Goal: Information Seeking & Learning: Learn about a topic

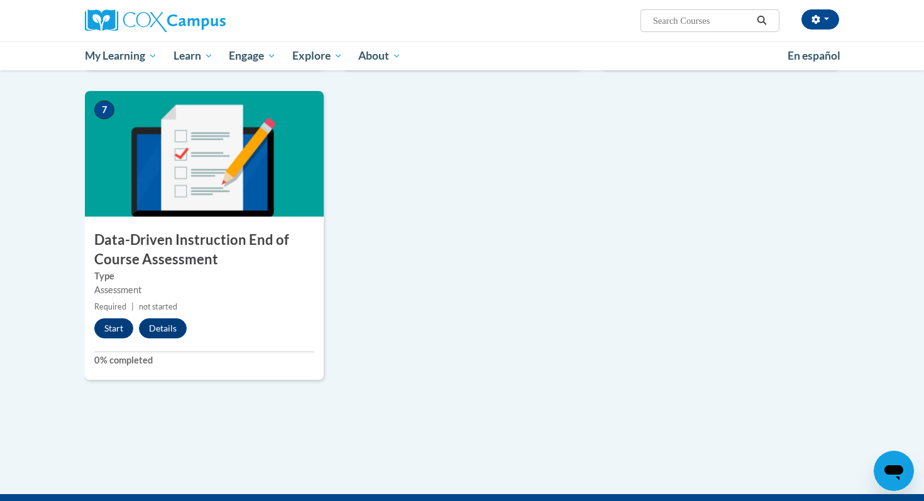
scroll to position [882, 0]
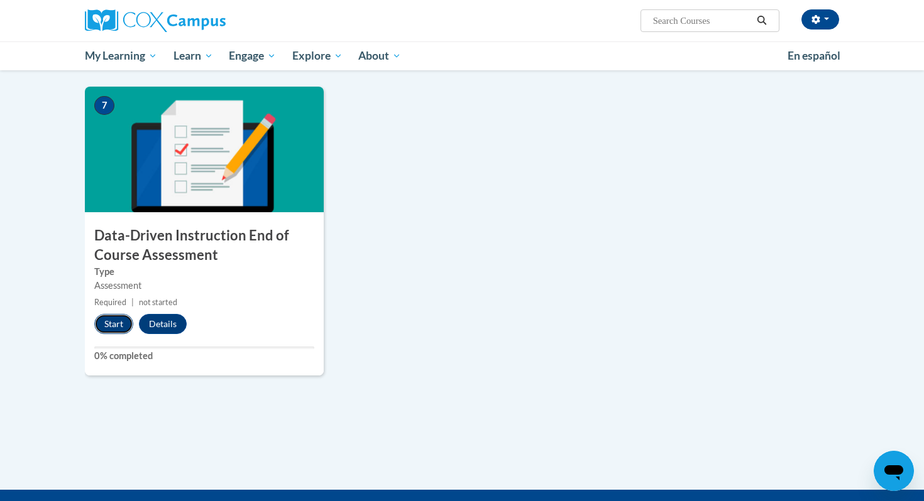
click at [111, 326] on button "Start" at bounding box center [113, 324] width 39 height 20
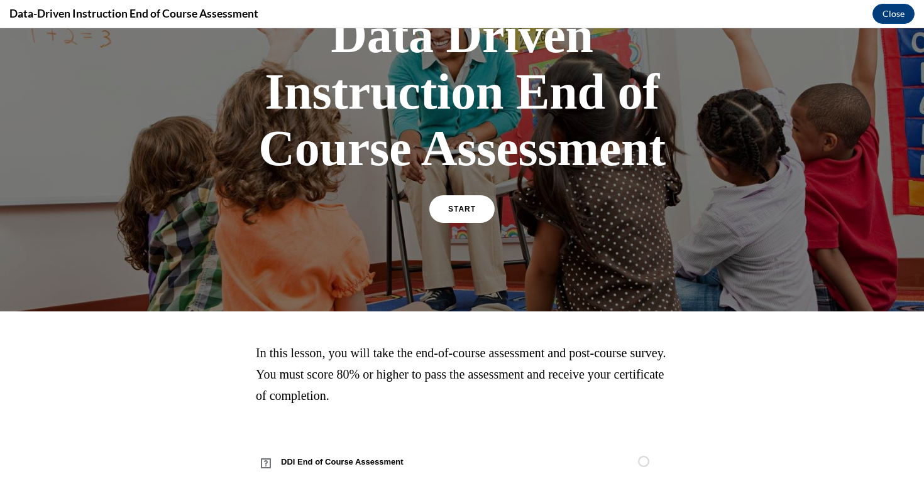
scroll to position [123, 0]
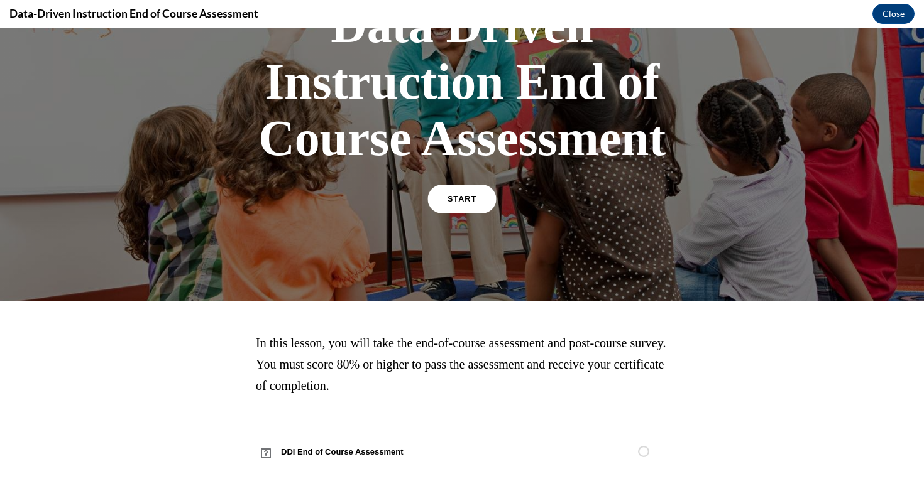
click at [462, 193] on link "START" at bounding box center [461, 199] width 68 height 29
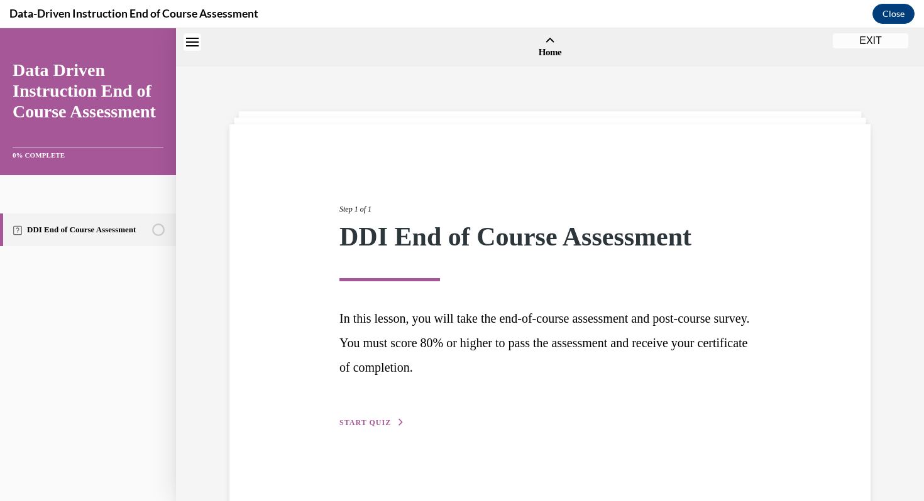
scroll to position [39, 0]
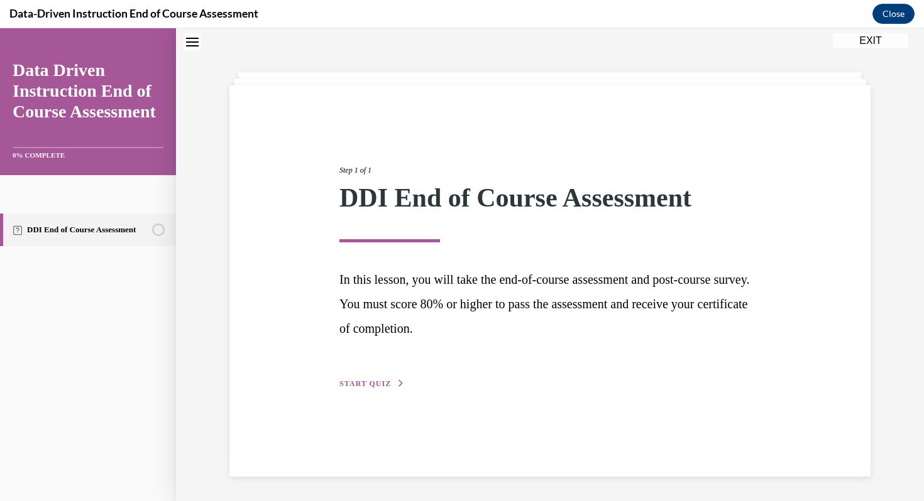
click at [375, 383] on span "START QUIZ" at bounding box center [365, 384] width 52 height 9
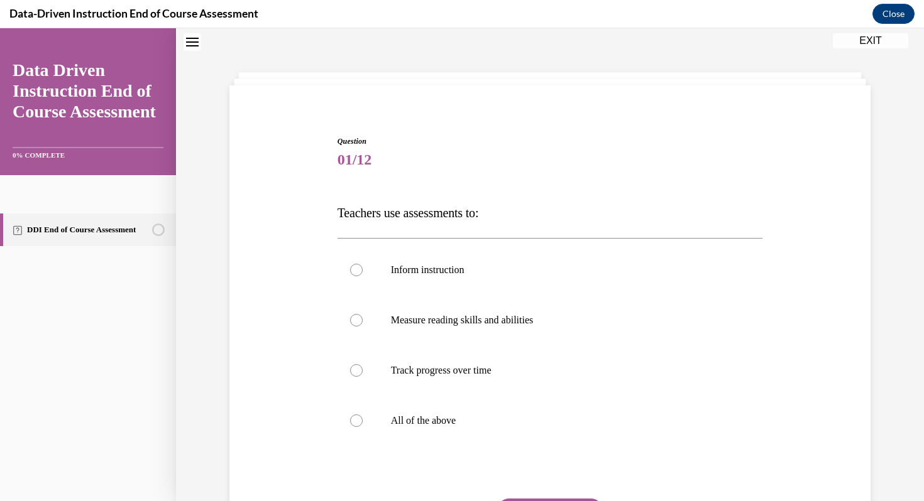
scroll to position [87, 0]
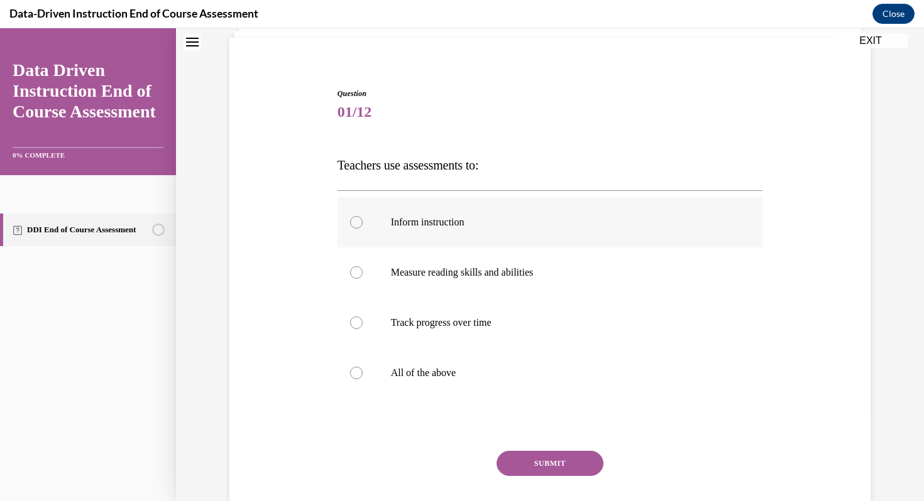
click at [494, 220] on p "Inform instruction" at bounding box center [561, 222] width 341 height 13
click at [363, 220] on input "Inform instruction" at bounding box center [356, 222] width 13 height 13
radio input "true"
click at [485, 271] on p "Measure reading skills and abilities" at bounding box center [561, 272] width 341 height 13
click at [363, 271] on input "Measure reading skills and abilities" at bounding box center [356, 272] width 13 height 13
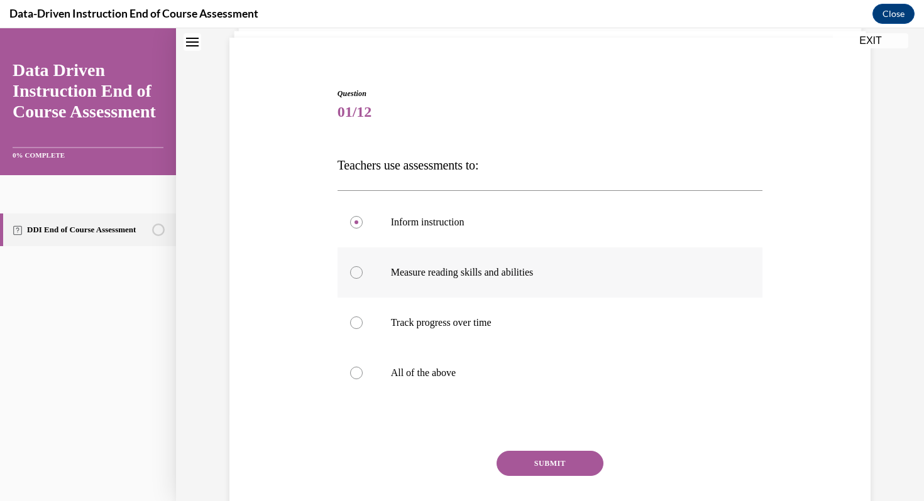
radio input "true"
click at [479, 312] on label "Track progress over time" at bounding box center [549, 323] width 425 height 50
click at [363, 317] on input "Track progress over time" at bounding box center [356, 323] width 13 height 13
radio input "true"
click at [427, 369] on p "All of the above" at bounding box center [561, 373] width 341 height 13
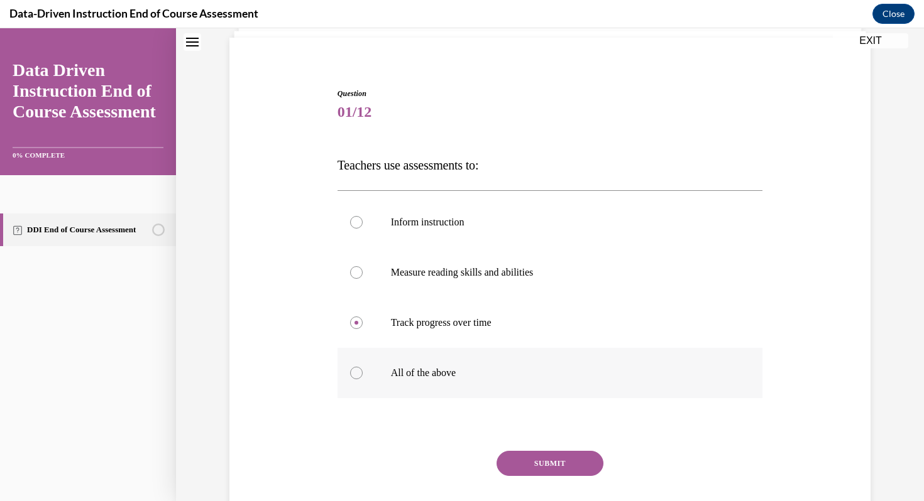
click at [363, 369] on input "All of the above" at bounding box center [356, 373] width 13 height 13
radio input "true"
click at [528, 456] on button "SUBMIT" at bounding box center [549, 463] width 107 height 25
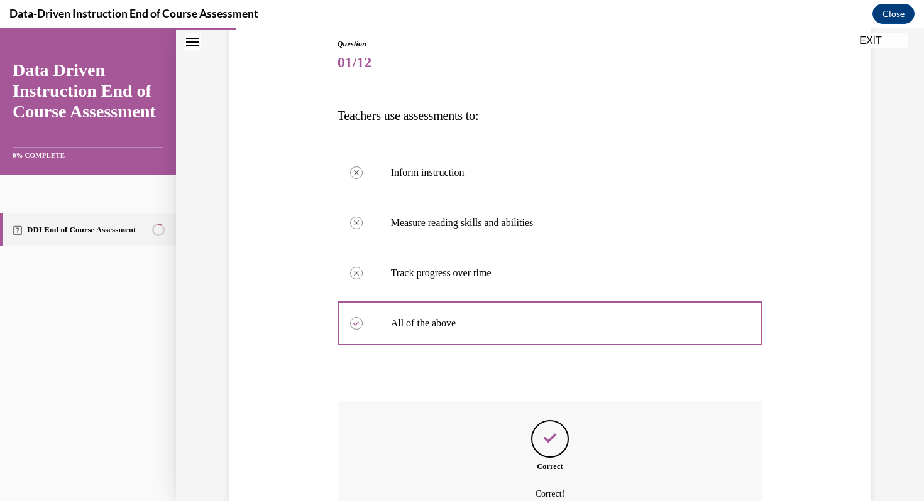
scroll to position [266, 0]
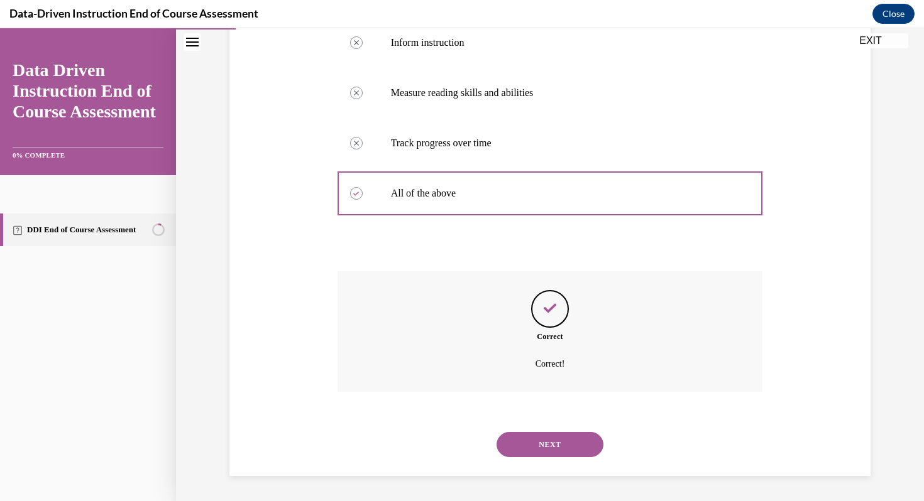
click at [531, 438] on button "NEXT" at bounding box center [549, 444] width 107 height 25
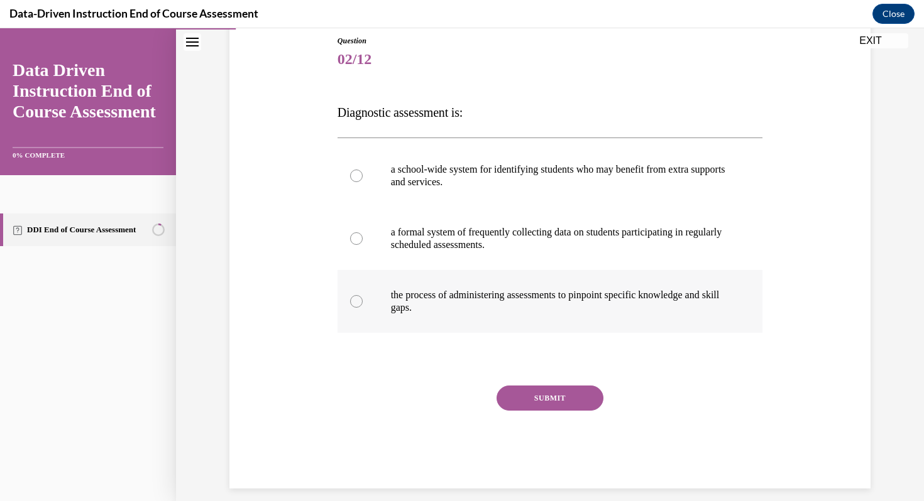
click at [507, 307] on p "the process of administering assessments to pinpoint specific knowledge and ski…" at bounding box center [561, 301] width 341 height 25
click at [363, 307] on input "the process of administering assessments to pinpoint specific knowledge and ski…" at bounding box center [356, 301] width 13 height 13
radio input "true"
click at [538, 396] on button "SUBMIT" at bounding box center [549, 398] width 107 height 25
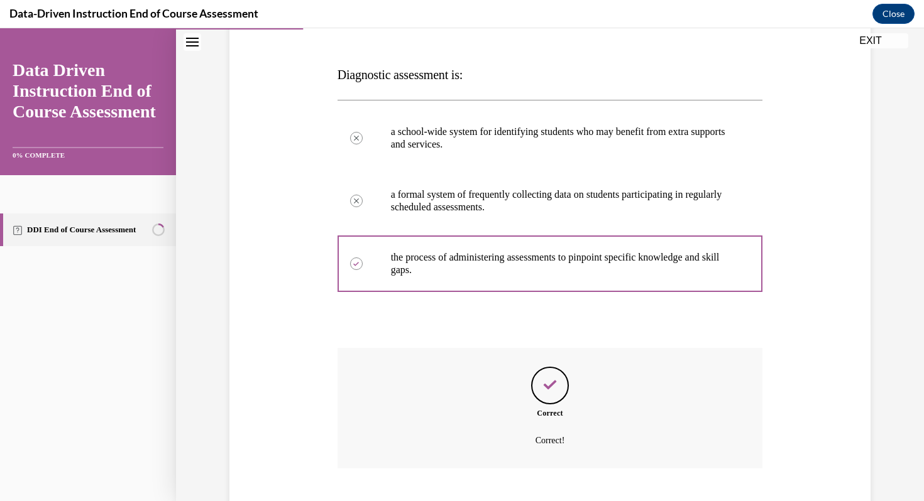
scroll to position [254, 0]
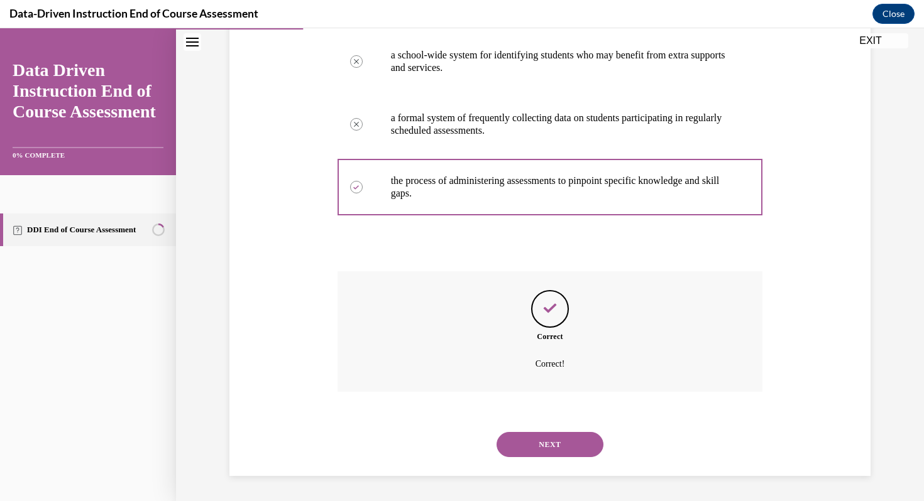
click at [540, 444] on button "NEXT" at bounding box center [549, 444] width 107 height 25
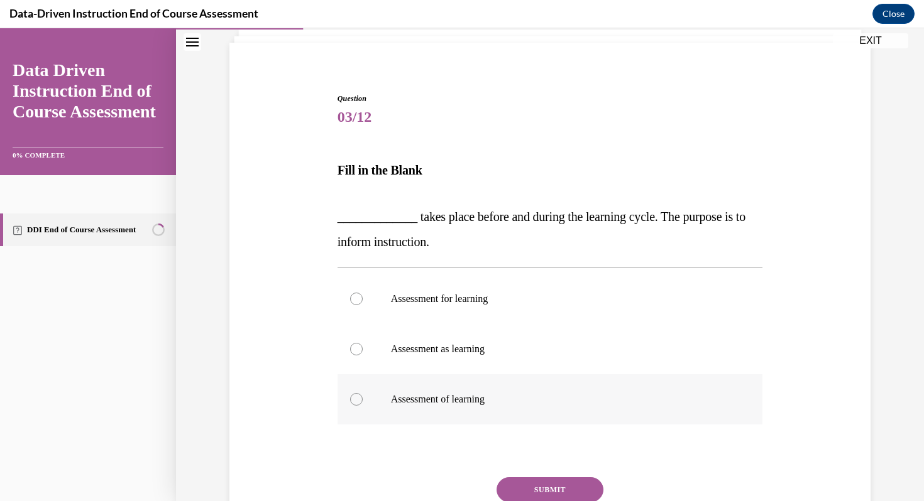
scroll to position [120, 0]
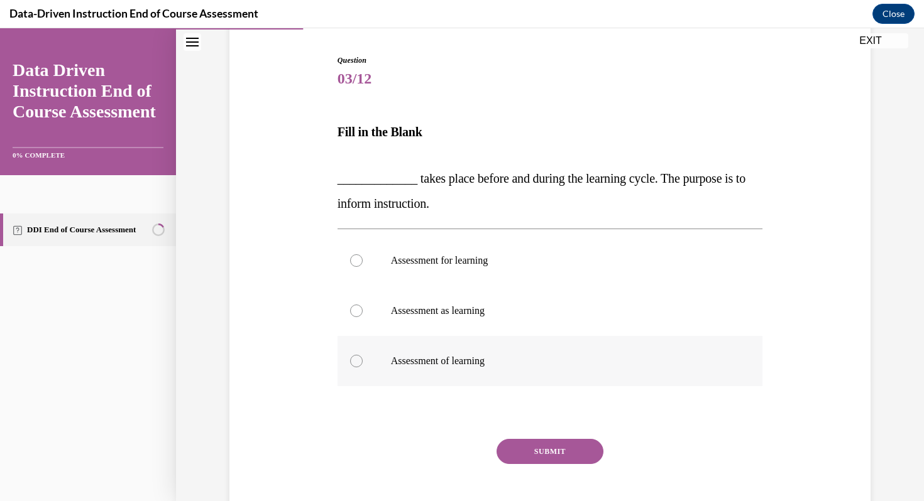
click at [494, 360] on p "Assessment of learning" at bounding box center [561, 361] width 341 height 13
click at [363, 360] on input "Assessment of learning" at bounding box center [356, 361] width 13 height 13
radio input "true"
click at [557, 459] on button "SUBMIT" at bounding box center [549, 451] width 107 height 25
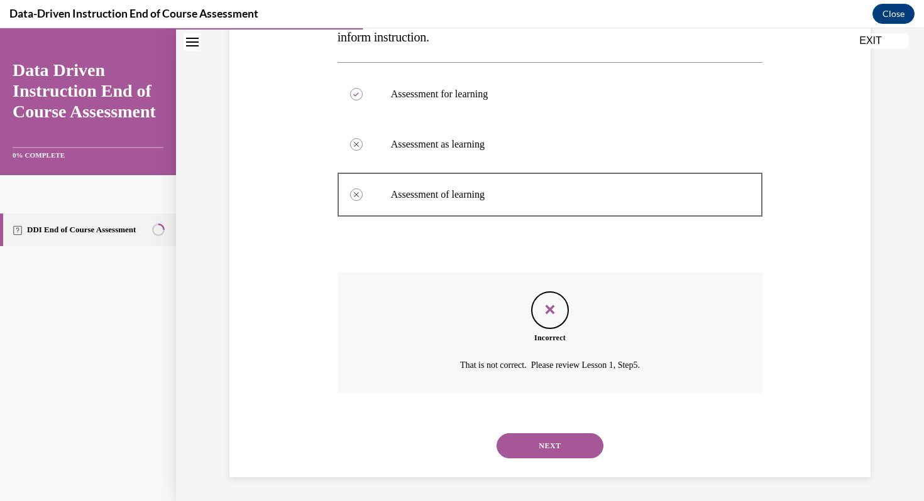
scroll to position [288, 0]
click at [563, 444] on button "NEXT" at bounding box center [549, 444] width 107 height 25
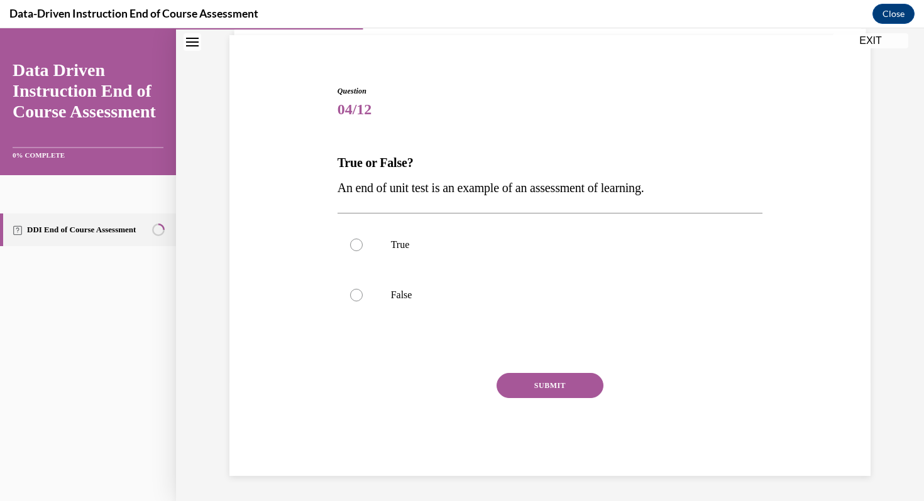
scroll to position [89, 0]
click at [538, 251] on p "True" at bounding box center [561, 245] width 341 height 13
click at [363, 251] on input "True" at bounding box center [356, 245] width 13 height 13
radio input "true"
click at [540, 386] on button "SUBMIT" at bounding box center [549, 385] width 107 height 25
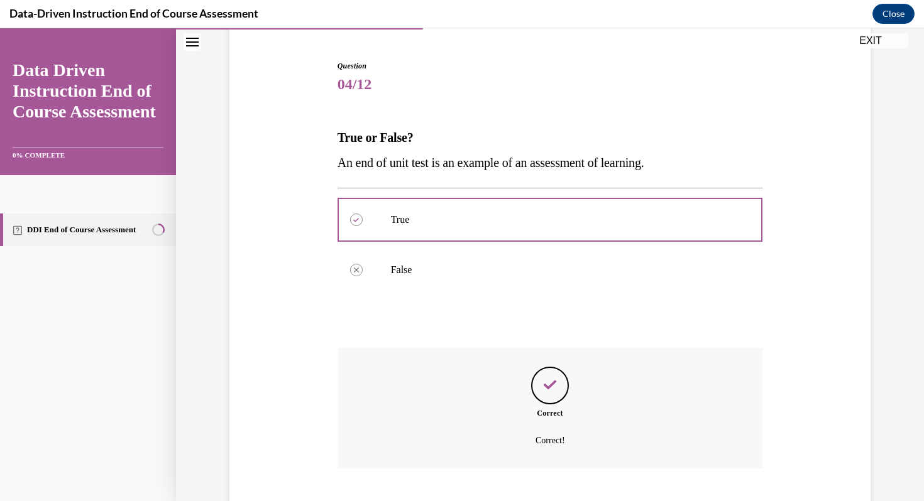
scroll to position [191, 0]
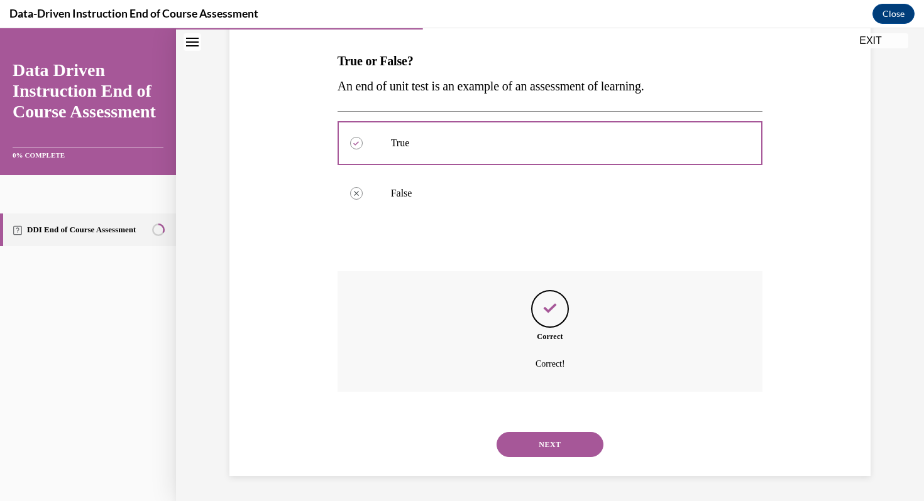
click at [540, 429] on div "NEXT" at bounding box center [549, 445] width 425 height 50
click at [540, 444] on button "NEXT" at bounding box center [549, 444] width 107 height 25
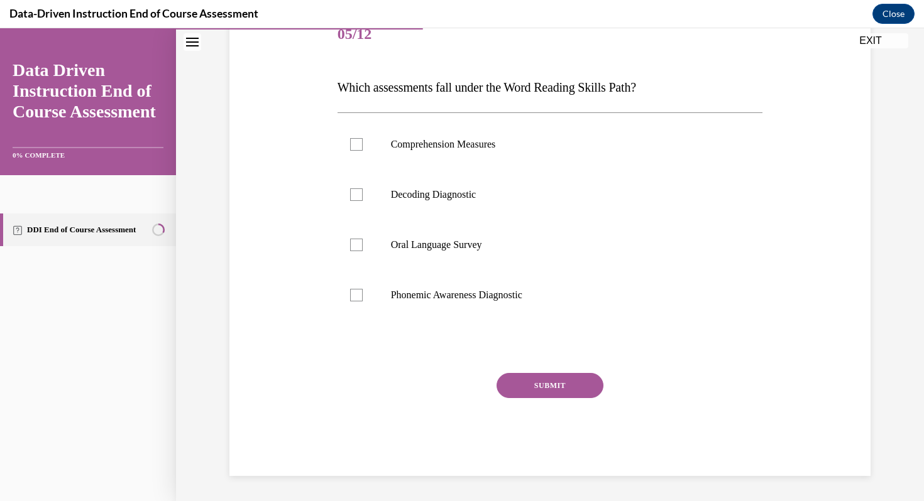
scroll to position [139, 0]
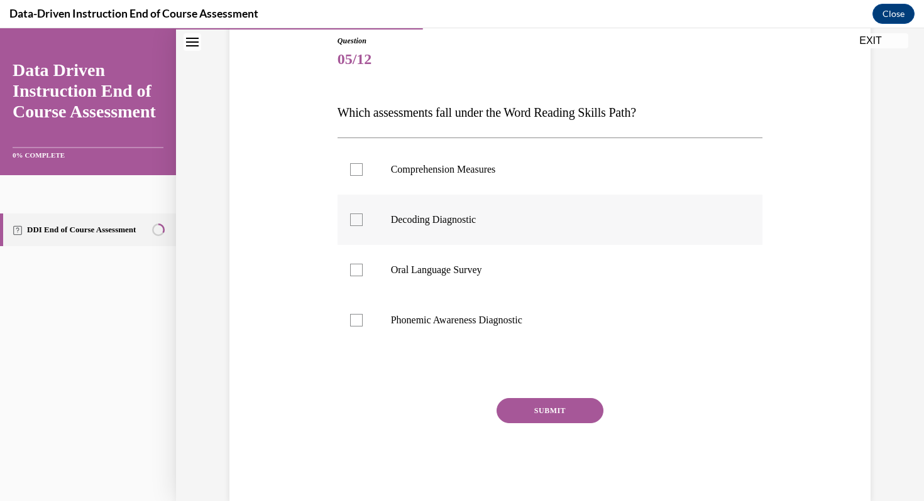
click at [501, 217] on p "Decoding Diagnostic" at bounding box center [561, 220] width 341 height 13
click at [363, 217] on input "Decoding Diagnostic" at bounding box center [356, 220] width 13 height 13
checkbox input "true"
click at [487, 324] on p "Phonemic Awareness Diagnostic" at bounding box center [561, 320] width 341 height 13
click at [363, 324] on input "Phonemic Awareness Diagnostic" at bounding box center [356, 320] width 13 height 13
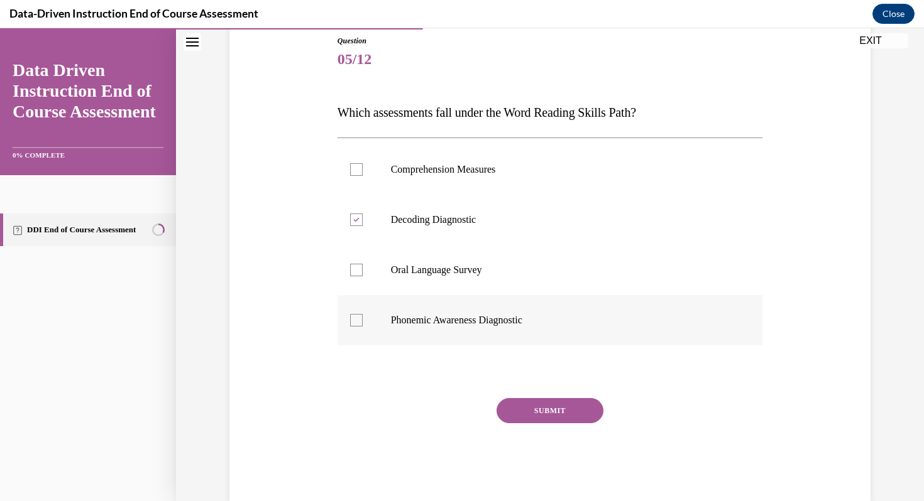
checkbox input "true"
click at [473, 283] on label "Oral Language Survey" at bounding box center [549, 270] width 425 height 50
click at [363, 276] on input "Oral Language Survey" at bounding box center [356, 270] width 13 height 13
click at [511, 288] on label "Oral Language Survey" at bounding box center [549, 270] width 425 height 50
click at [363, 276] on input "Oral Language Survey" at bounding box center [356, 270] width 13 height 13
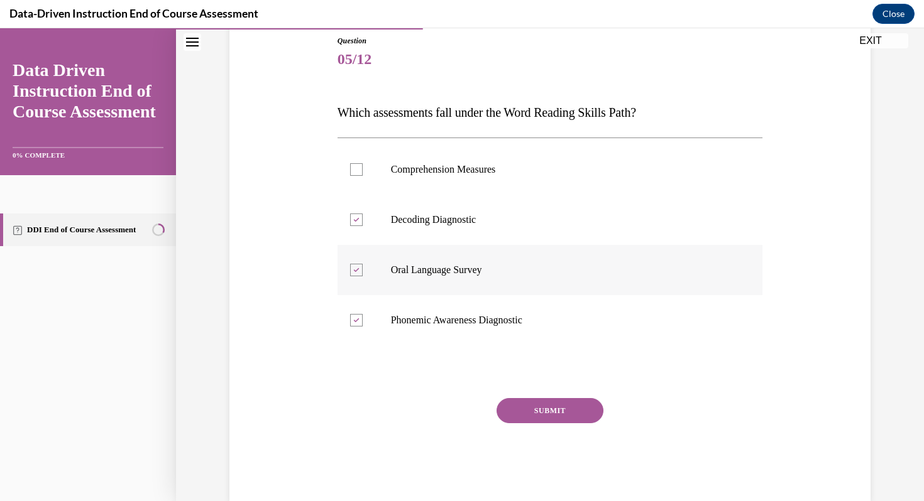
checkbox input "false"
click at [550, 420] on button "SUBMIT" at bounding box center [549, 410] width 107 height 25
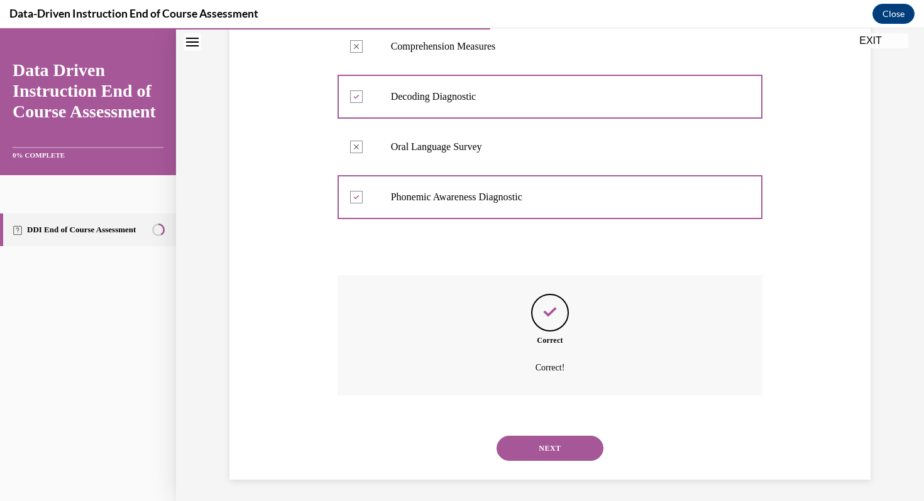
scroll to position [266, 0]
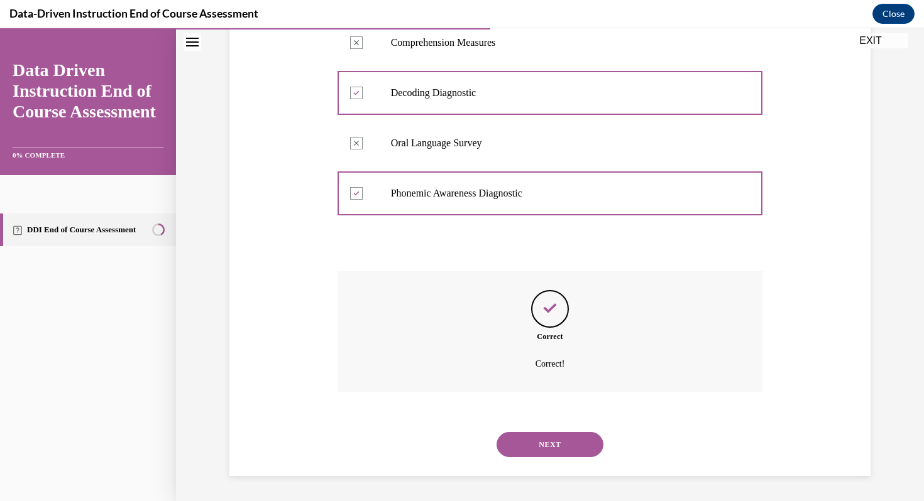
click at [552, 449] on button "NEXT" at bounding box center [549, 444] width 107 height 25
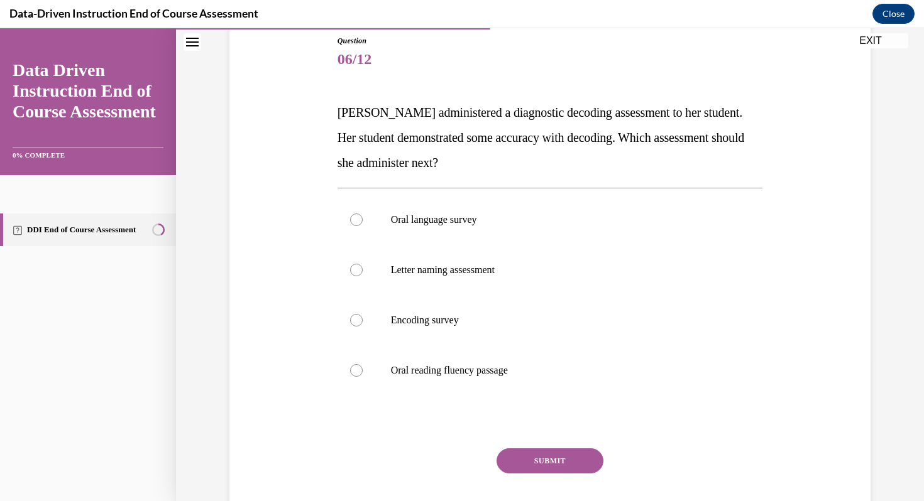
scroll to position [141, 0]
click at [555, 238] on label "Oral language survey" at bounding box center [549, 219] width 425 height 50
click at [363, 225] on input "Oral language survey" at bounding box center [356, 218] width 13 height 13
radio input "true"
click at [545, 453] on button "SUBMIT" at bounding box center [549, 459] width 107 height 25
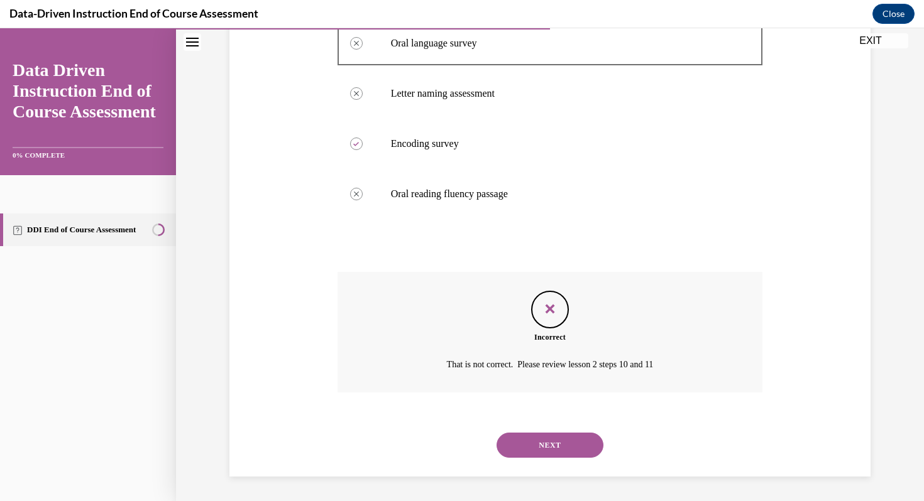
scroll to position [317, 0]
click at [545, 451] on button "NEXT" at bounding box center [549, 444] width 107 height 25
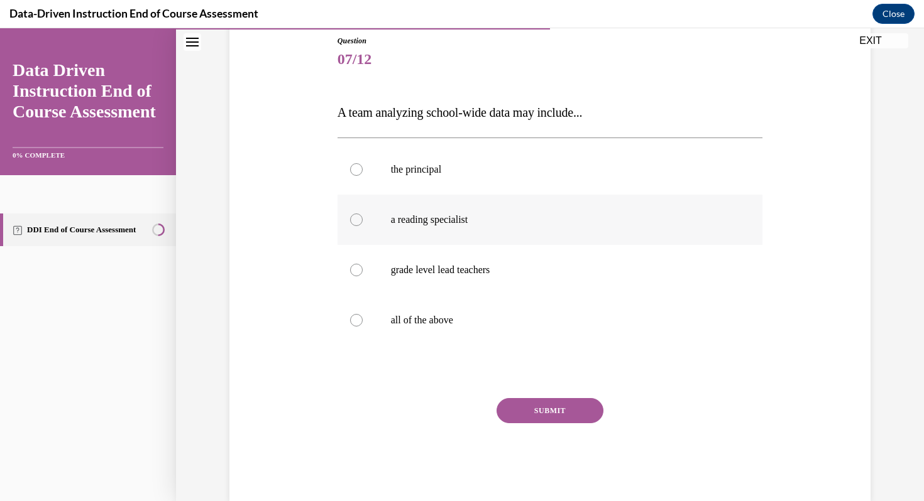
click at [507, 228] on label "a reading specialist" at bounding box center [549, 220] width 425 height 50
click at [363, 226] on input "a reading specialist" at bounding box center [356, 220] width 13 height 13
radio input "true"
click at [429, 318] on p "all of the above" at bounding box center [561, 320] width 341 height 13
click at [363, 318] on input "all of the above" at bounding box center [356, 320] width 13 height 13
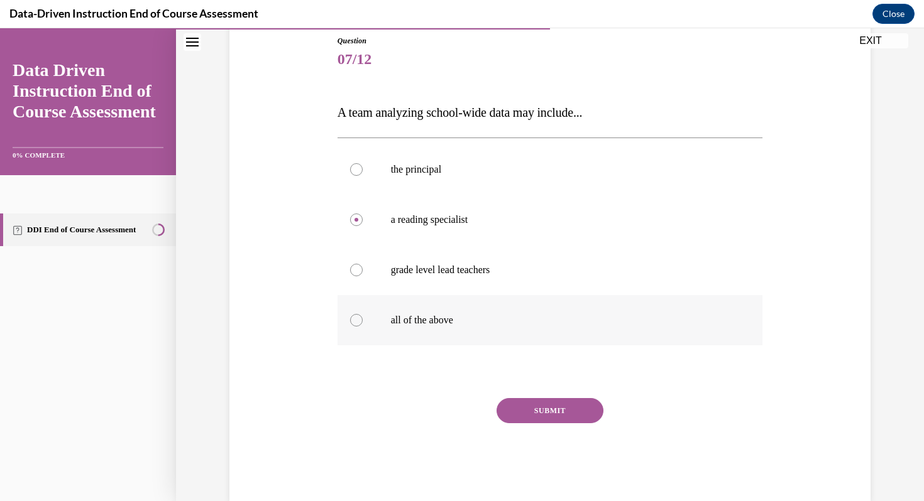
radio input "true"
click at [535, 402] on button "SUBMIT" at bounding box center [549, 410] width 107 height 25
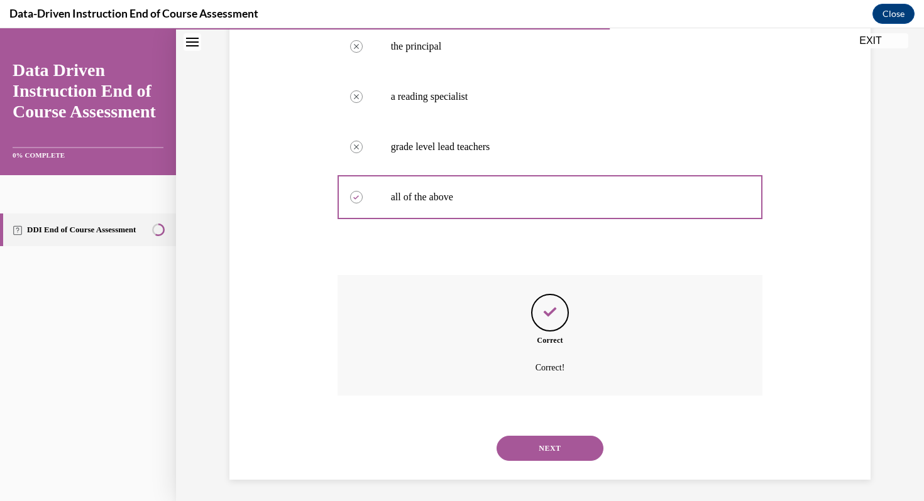
scroll to position [266, 0]
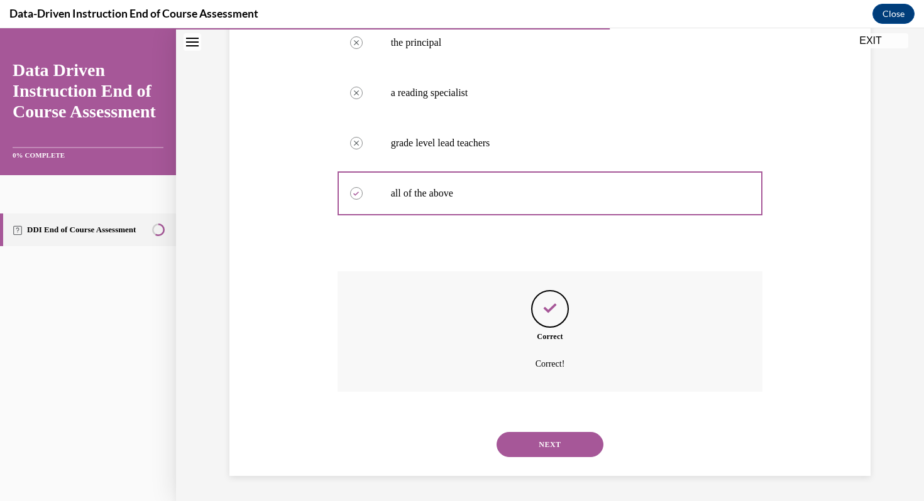
click at [547, 462] on div "NEXT" at bounding box center [549, 445] width 425 height 50
click at [545, 436] on button "NEXT" at bounding box center [549, 444] width 107 height 25
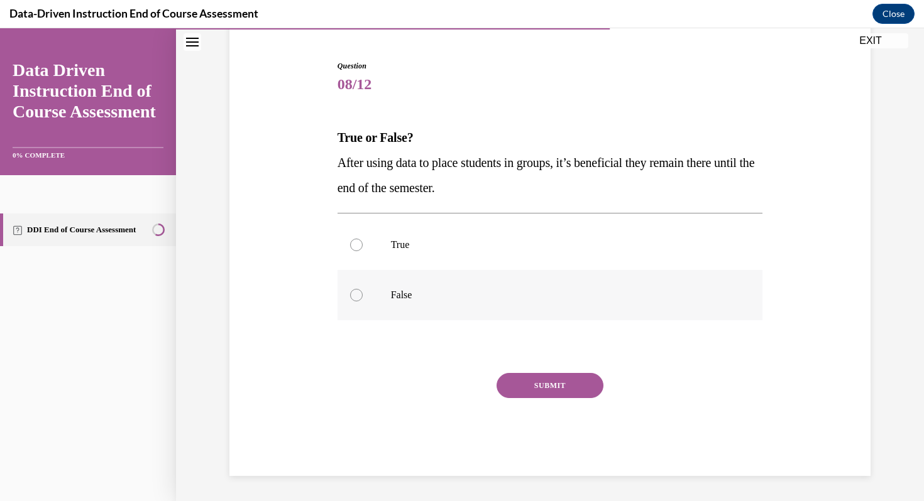
click at [525, 299] on p "False" at bounding box center [561, 295] width 341 height 13
click at [363, 299] on input "False" at bounding box center [356, 295] width 13 height 13
radio input "true"
click at [540, 387] on button "SUBMIT" at bounding box center [549, 385] width 107 height 25
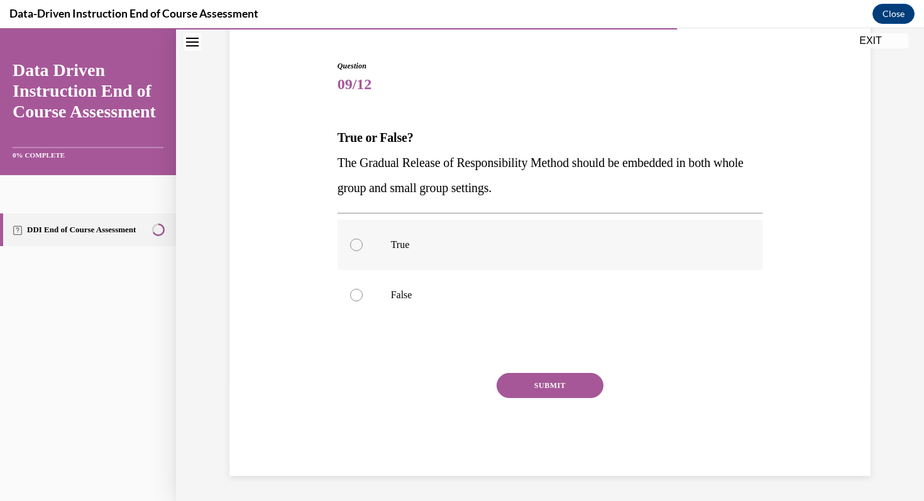
click at [520, 244] on p "True" at bounding box center [561, 245] width 341 height 13
click at [363, 244] on input "True" at bounding box center [356, 245] width 13 height 13
radio input "true"
click at [538, 385] on button "SUBMIT" at bounding box center [549, 385] width 107 height 25
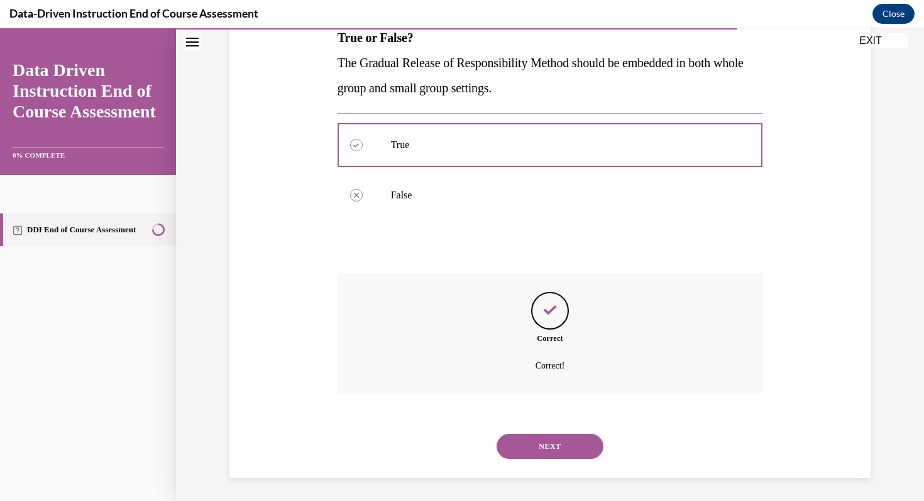
scroll to position [216, 0]
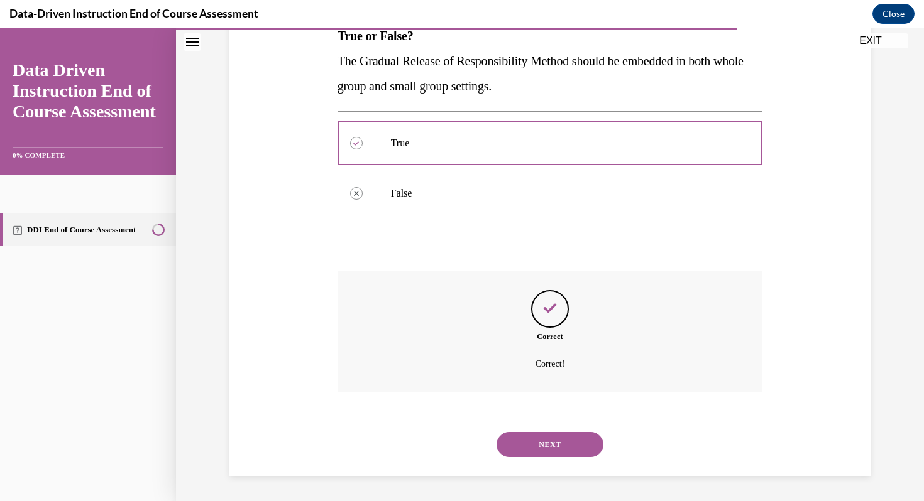
click at [542, 450] on button "NEXT" at bounding box center [549, 444] width 107 height 25
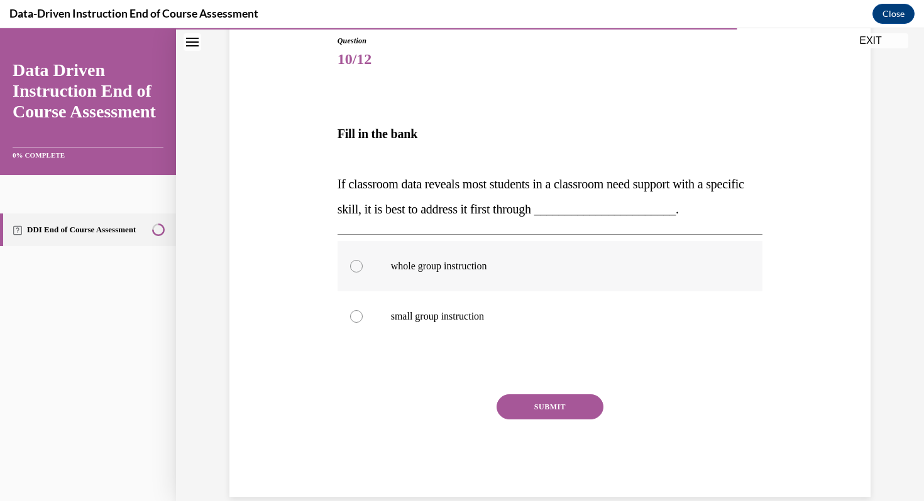
click at [510, 276] on label "whole group instruction" at bounding box center [549, 266] width 425 height 50
click at [363, 273] on input "whole group instruction" at bounding box center [356, 266] width 13 height 13
radio input "true"
click at [531, 420] on div "SUBMIT" at bounding box center [549, 426] width 425 height 63
click at [528, 410] on button "SUBMIT" at bounding box center [549, 407] width 107 height 25
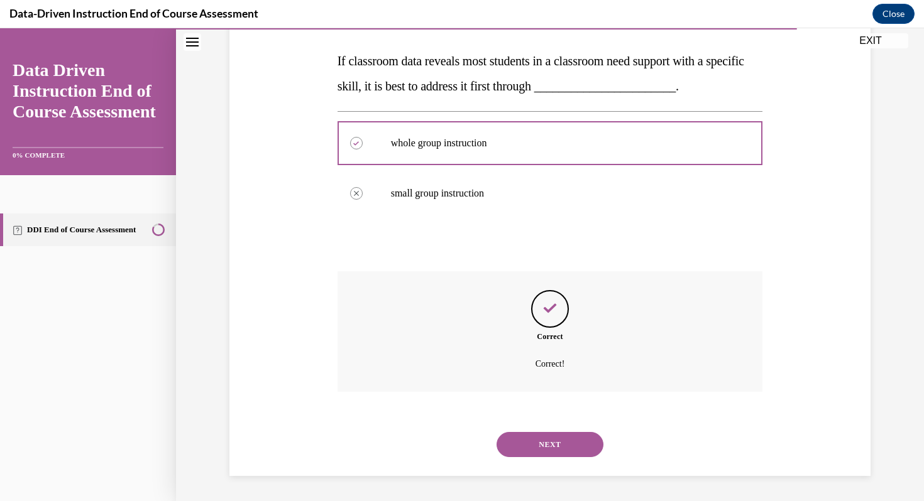
click at [540, 440] on button "NEXT" at bounding box center [549, 444] width 107 height 25
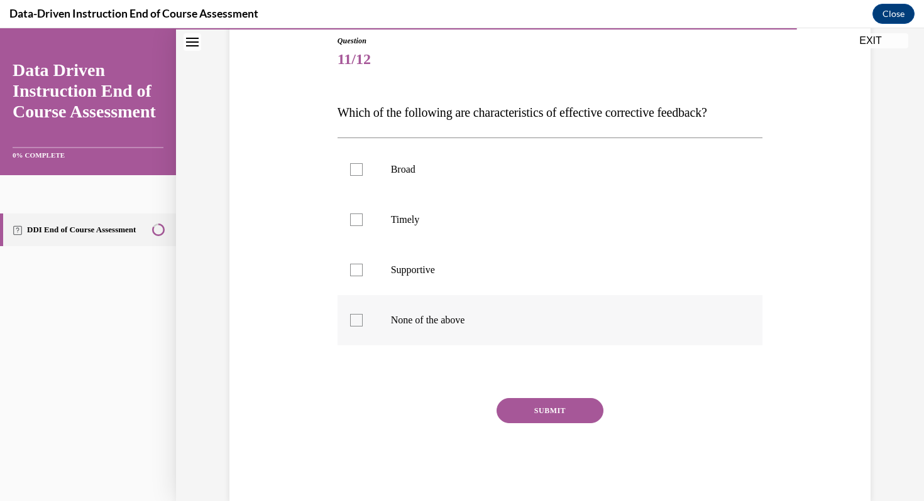
click at [434, 327] on label "None of the above" at bounding box center [549, 320] width 425 height 50
click at [363, 327] on input "None of the above" at bounding box center [356, 320] width 13 height 13
checkbox input "true"
click at [543, 401] on button "SUBMIT" at bounding box center [549, 410] width 107 height 25
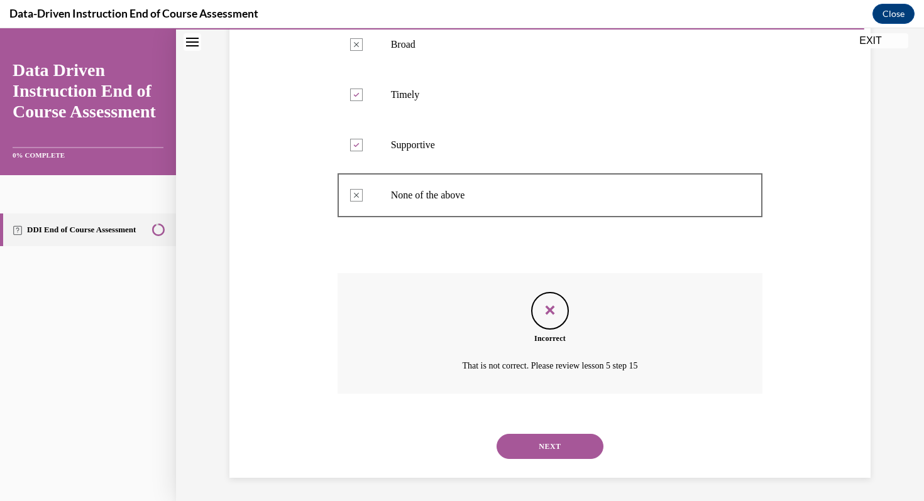
scroll to position [266, 0]
click at [547, 457] on div "NEXT" at bounding box center [549, 445] width 425 height 50
click at [546, 448] on button "NEXT" at bounding box center [549, 444] width 107 height 25
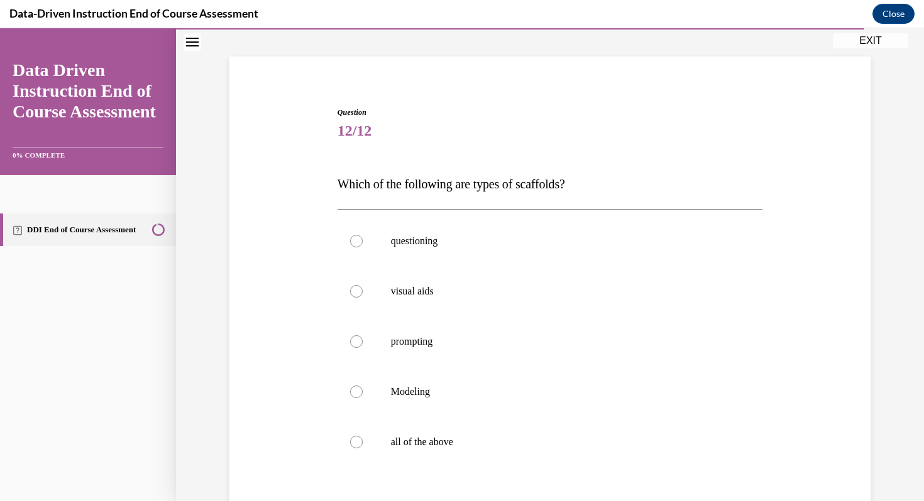
scroll to position [121, 0]
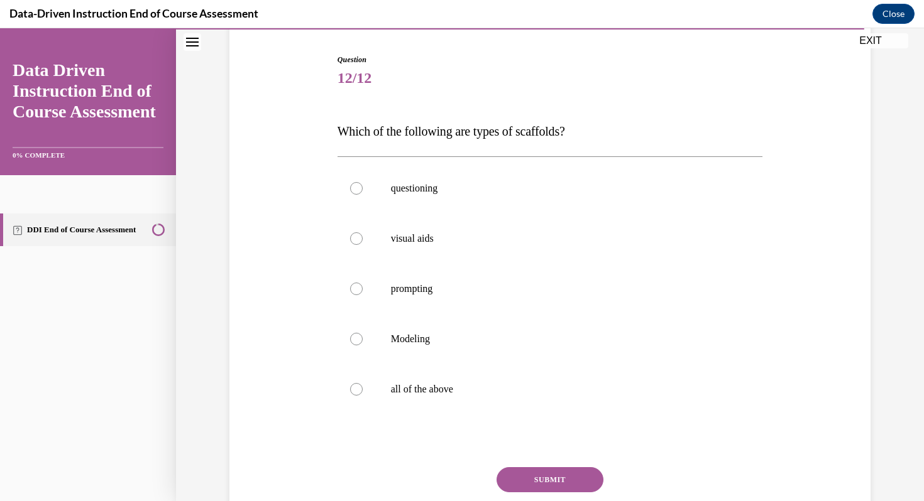
click at [528, 423] on div "Question 12/12 Which of the following are types of scaffolds? questioning visua…" at bounding box center [549, 312] width 425 height 516
click at [517, 406] on label "all of the above" at bounding box center [549, 389] width 425 height 50
click at [363, 396] on input "all of the above" at bounding box center [356, 389] width 13 height 13
radio input "true"
click at [542, 501] on div "SUBMIT" at bounding box center [549, 498] width 425 height 63
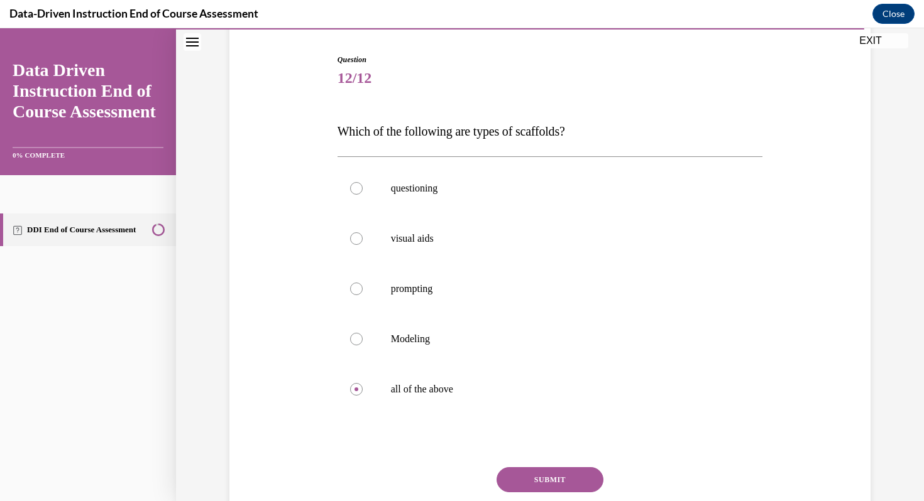
click at [540, 484] on button "SUBMIT" at bounding box center [549, 479] width 107 height 25
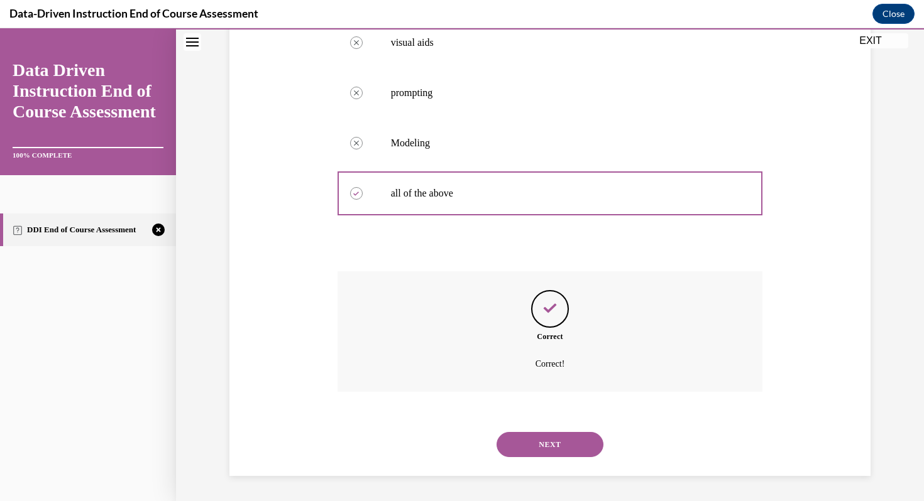
click at [539, 447] on button "NEXT" at bounding box center [549, 444] width 107 height 25
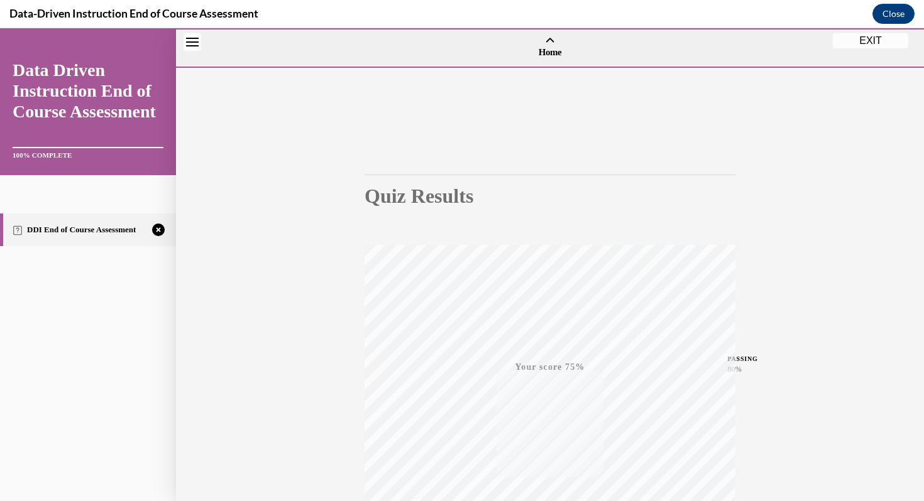
scroll to position [171, 0]
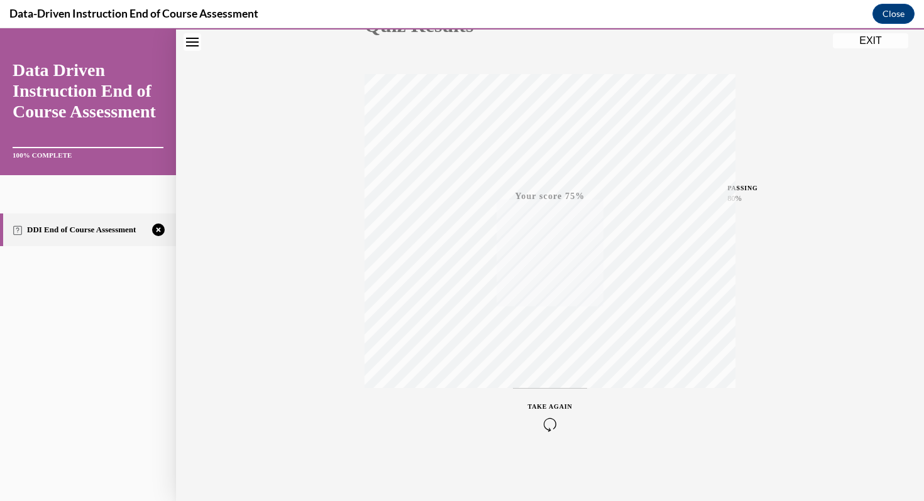
click at [536, 425] on icon "button" at bounding box center [550, 425] width 45 height 14
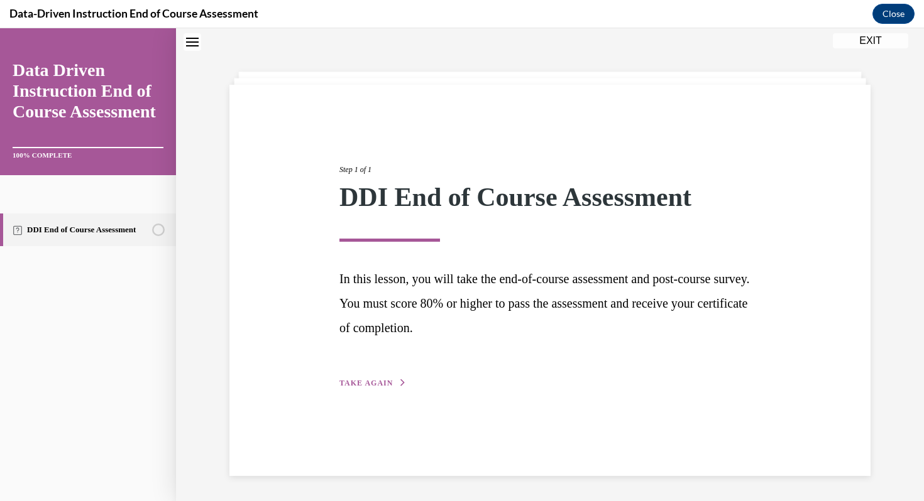
scroll to position [40, 0]
click at [365, 388] on button "TAKE AGAIN" at bounding box center [372, 383] width 67 height 11
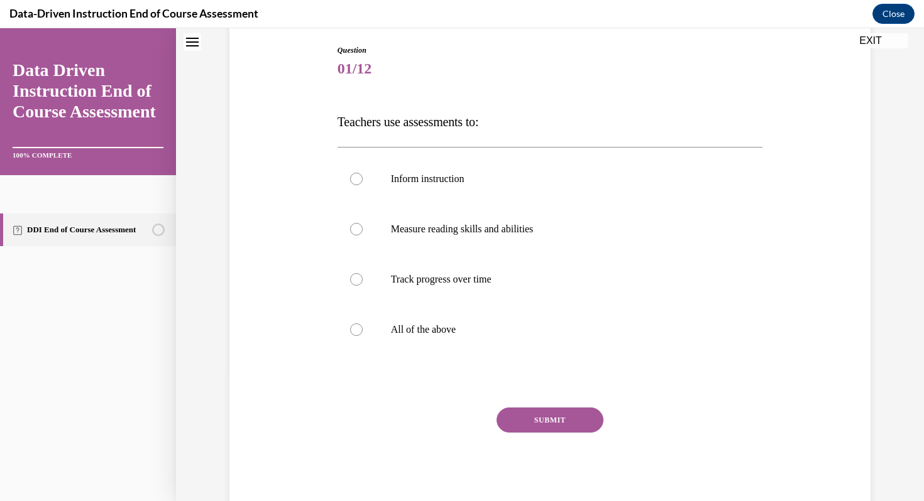
scroll to position [141, 0]
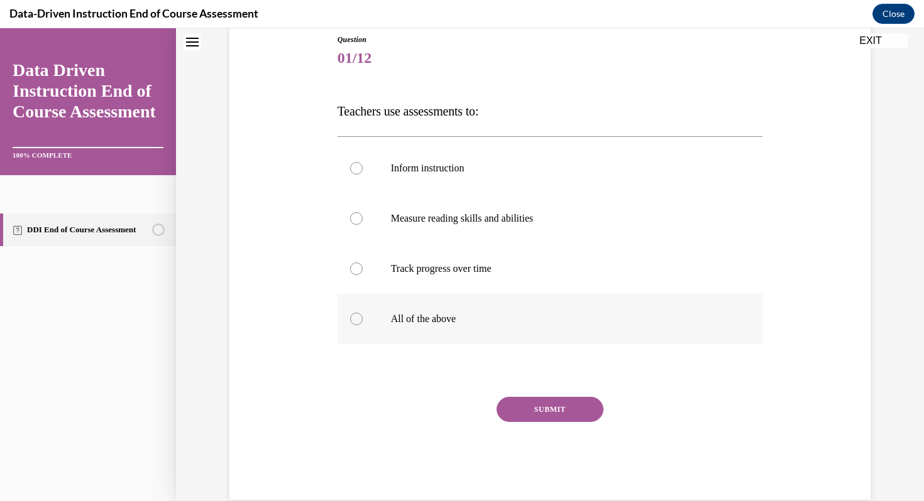
click at [446, 331] on label "All of the above" at bounding box center [549, 319] width 425 height 50
click at [363, 325] on input "All of the above" at bounding box center [356, 319] width 13 height 13
radio input "true"
click at [538, 401] on button "SUBMIT" at bounding box center [549, 409] width 107 height 25
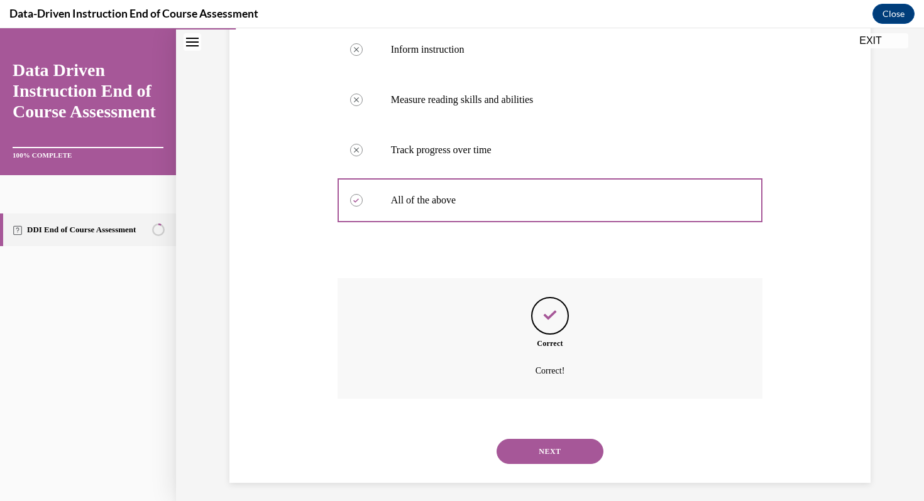
scroll to position [266, 0]
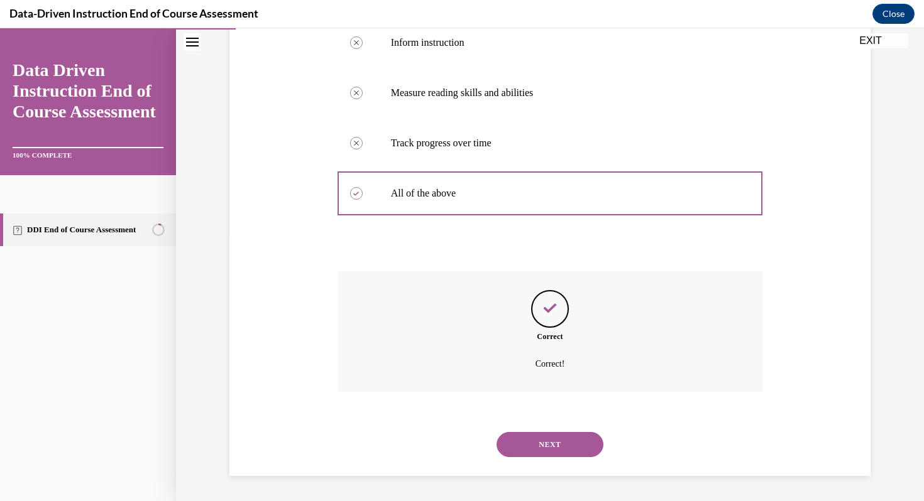
click at [544, 449] on button "NEXT" at bounding box center [549, 444] width 107 height 25
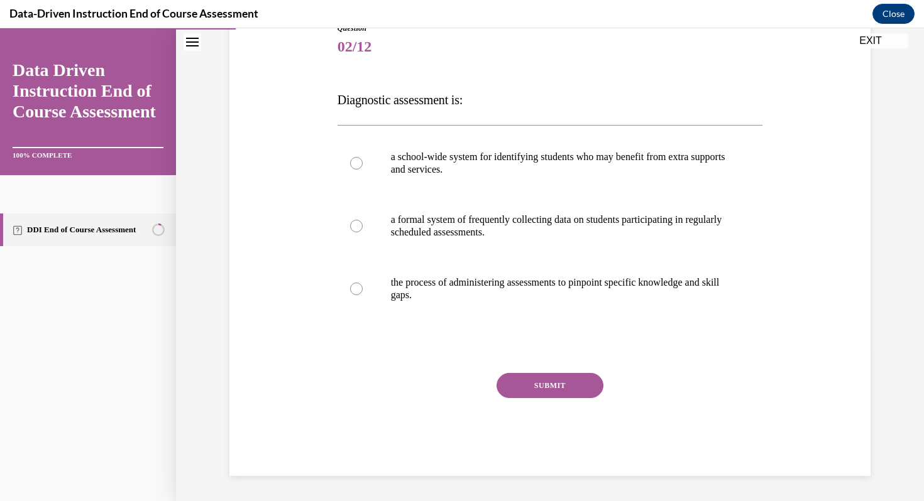
scroll to position [139, 0]
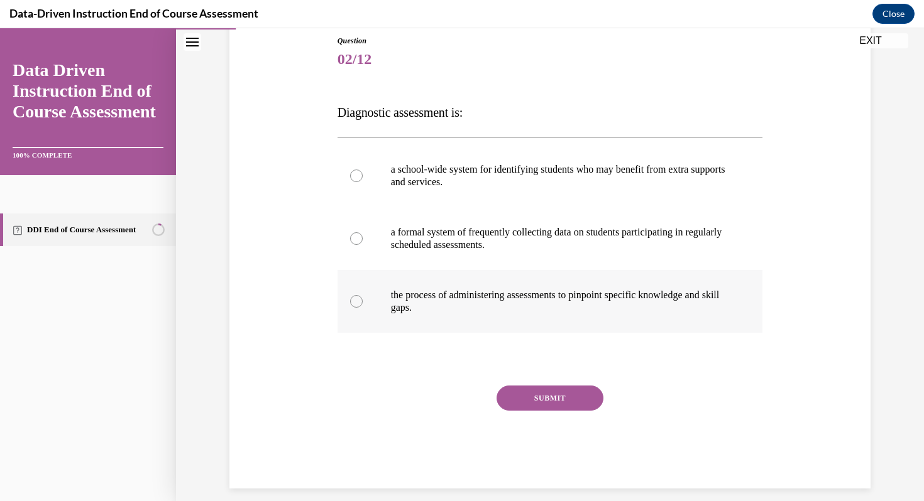
click at [551, 315] on label "the process of administering assessments to pinpoint specific knowledge and ski…" at bounding box center [549, 301] width 425 height 63
click at [363, 308] on input "the process of administering assessments to pinpoint specific knowledge and ski…" at bounding box center [356, 301] width 13 height 13
radio input "true"
click at [550, 391] on button "SUBMIT" at bounding box center [549, 398] width 107 height 25
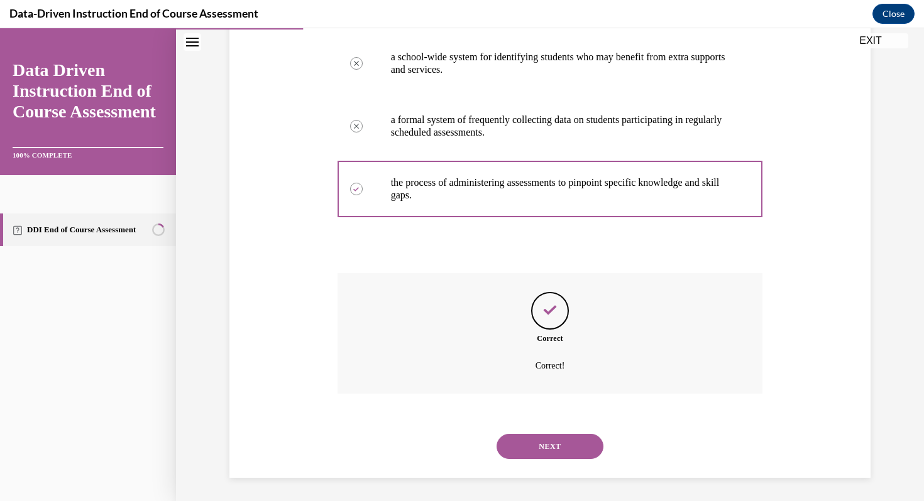
scroll to position [254, 0]
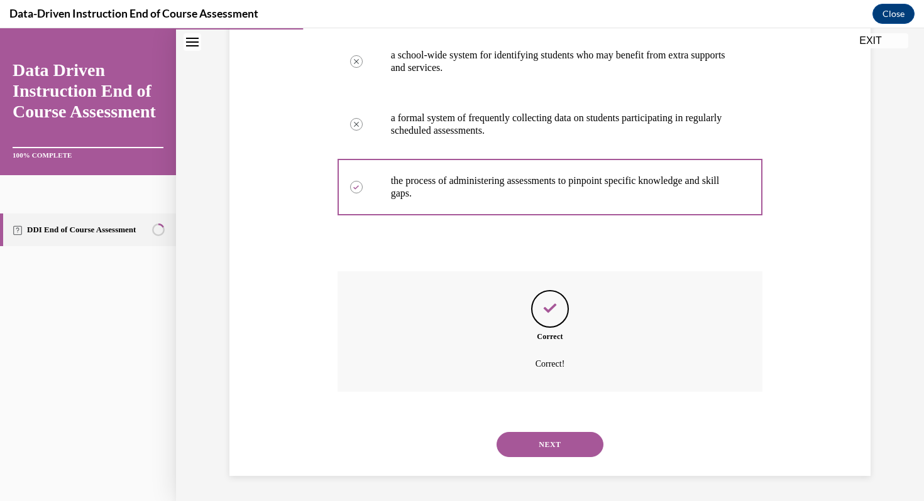
click at [542, 451] on button "NEXT" at bounding box center [549, 444] width 107 height 25
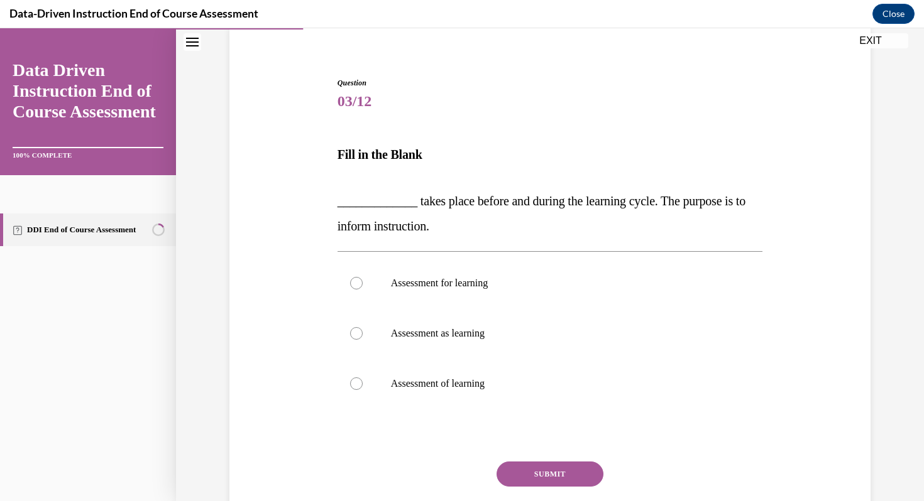
scroll to position [98, 0]
click at [504, 282] on p "Assessment for learning" at bounding box center [561, 282] width 341 height 13
click at [363, 282] on input "Assessment for learning" at bounding box center [356, 282] width 13 height 13
radio input "true"
click at [533, 462] on button "SUBMIT" at bounding box center [549, 473] width 107 height 25
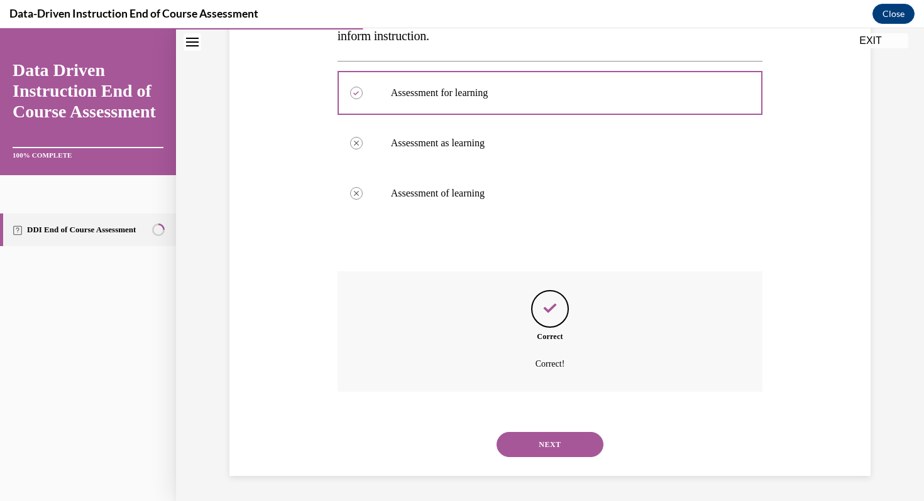
click at [532, 445] on button "NEXT" at bounding box center [549, 444] width 107 height 25
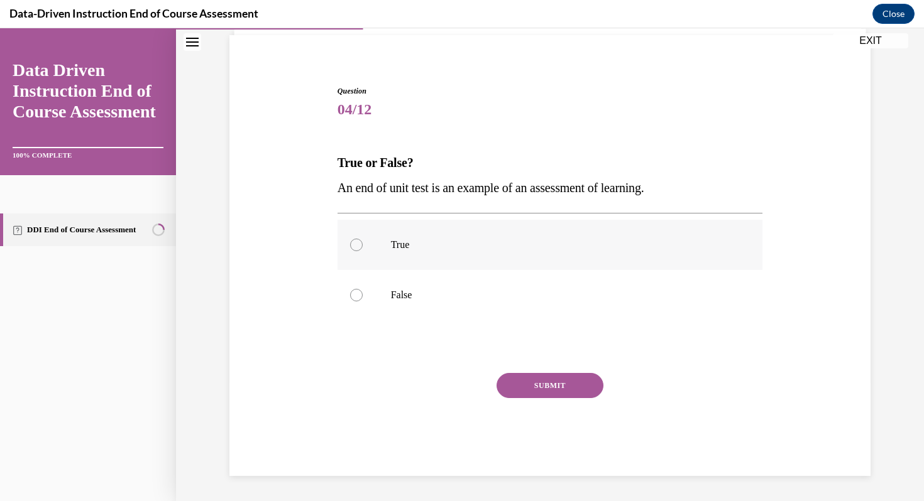
click at [429, 264] on label "True" at bounding box center [549, 245] width 425 height 50
click at [363, 251] on input "True" at bounding box center [356, 245] width 13 height 13
radio input "true"
click at [535, 384] on button "SUBMIT" at bounding box center [549, 385] width 107 height 25
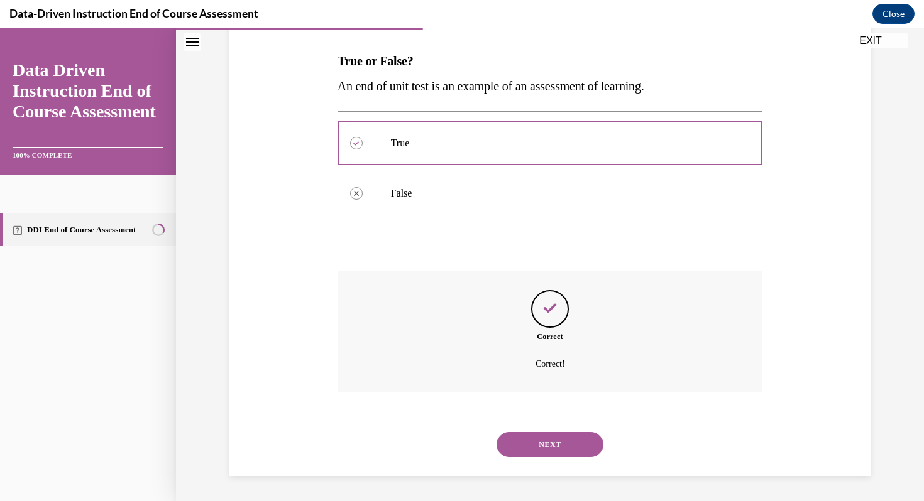
scroll to position [139, 0]
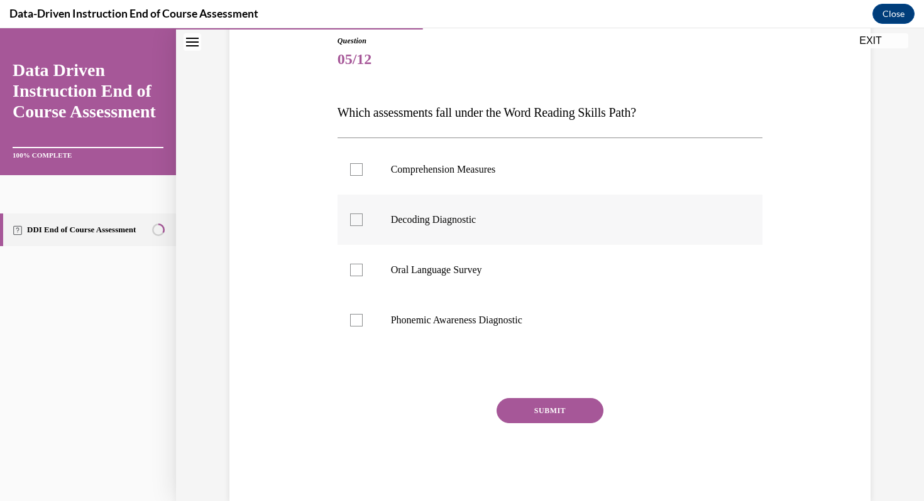
click at [500, 221] on p "Decoding Diagnostic" at bounding box center [561, 220] width 341 height 13
click at [363, 221] on input "Decoding Diagnostic" at bounding box center [356, 220] width 13 height 13
checkbox input "true"
click at [487, 322] on p "Phonemic Awareness Diagnostic" at bounding box center [561, 320] width 341 height 13
click at [363, 322] on input "Phonemic Awareness Diagnostic" at bounding box center [356, 320] width 13 height 13
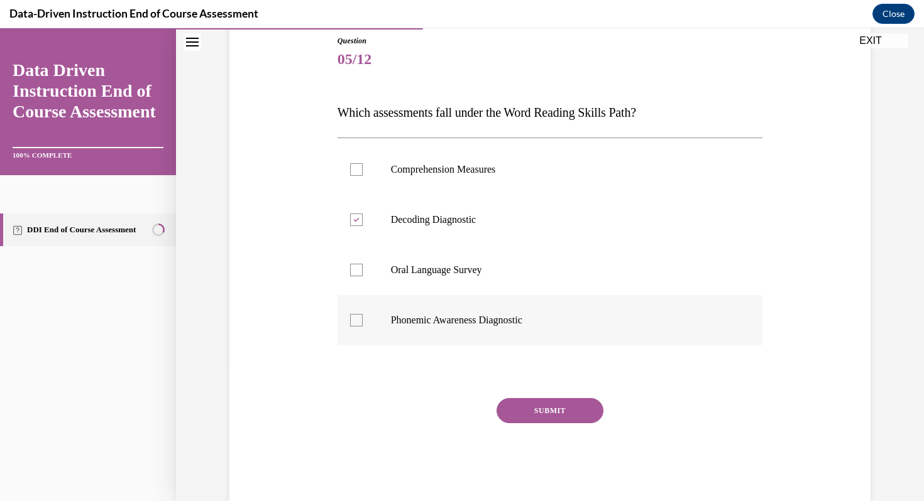
checkbox input "true"
click at [521, 415] on button "SUBMIT" at bounding box center [549, 410] width 107 height 25
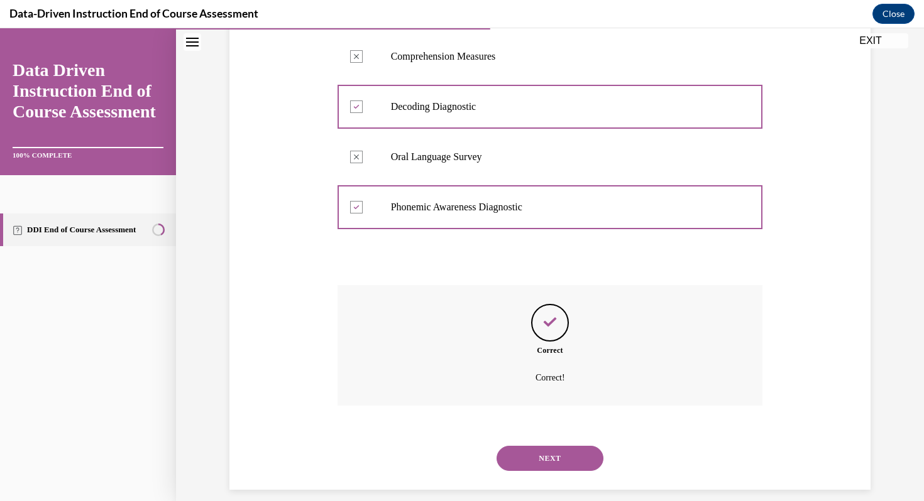
scroll to position [266, 0]
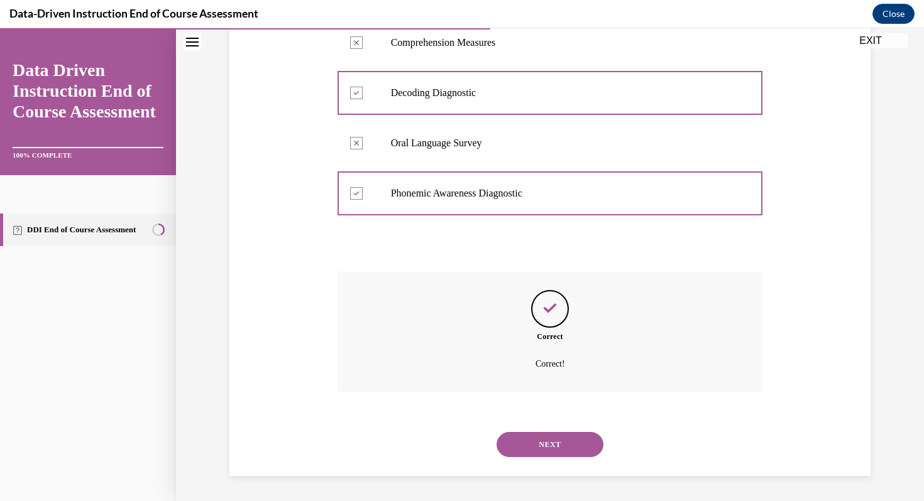
click at [533, 439] on button "NEXT" at bounding box center [549, 444] width 107 height 25
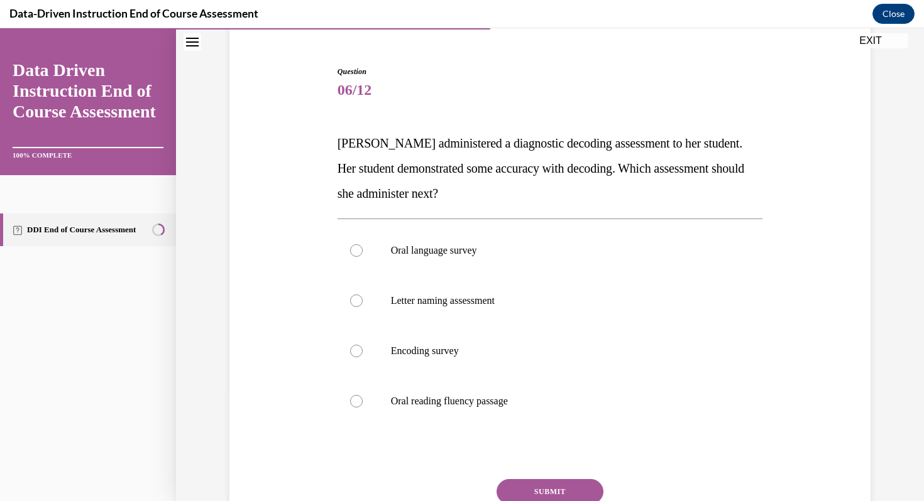
scroll to position [113, 0]
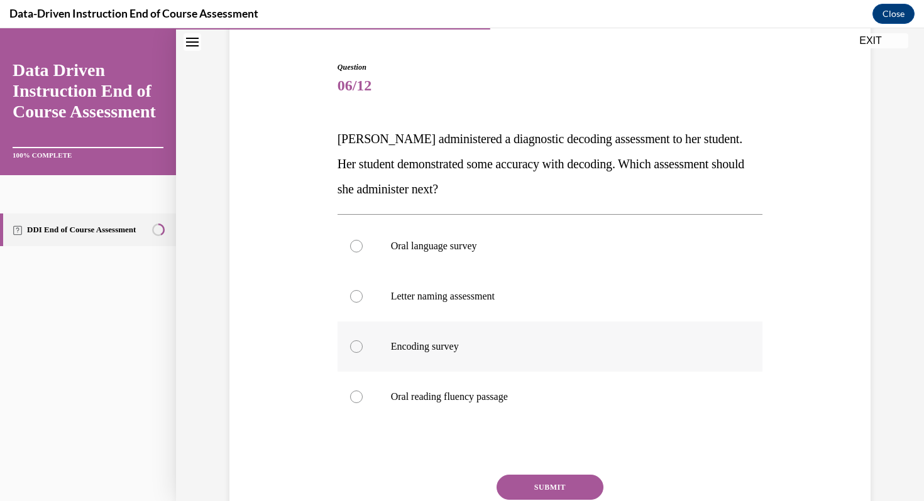
click at [500, 336] on label "Encoding survey" at bounding box center [549, 347] width 425 height 50
click at [363, 341] on input "Encoding survey" at bounding box center [356, 347] width 13 height 13
radio input "true"
click at [533, 488] on button "SUBMIT" at bounding box center [549, 487] width 107 height 25
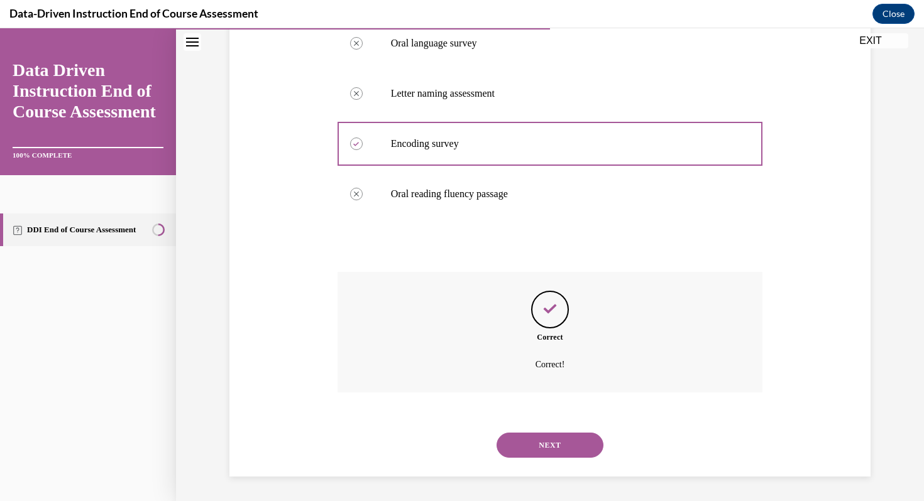
scroll to position [317, 0]
click at [536, 464] on div "NEXT" at bounding box center [549, 445] width 425 height 50
click at [535, 454] on button "NEXT" at bounding box center [549, 444] width 107 height 25
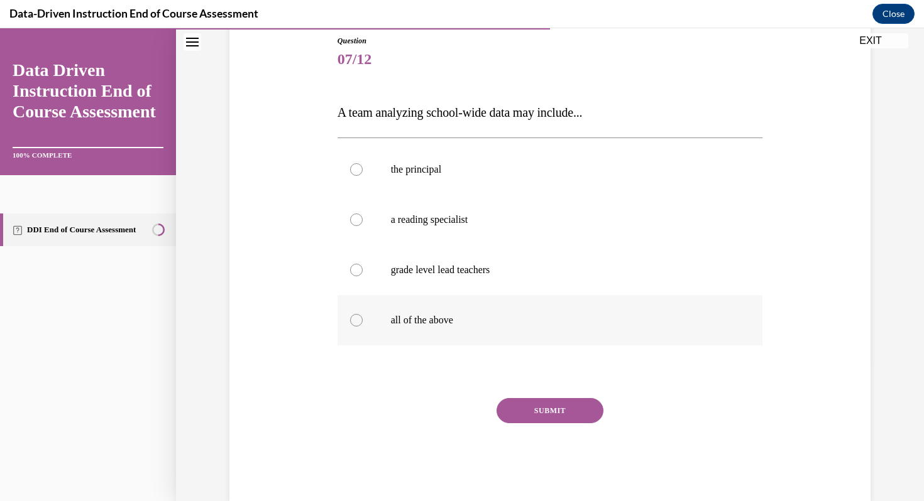
click at [440, 319] on p "all of the above" at bounding box center [561, 320] width 341 height 13
click at [363, 319] on input "all of the above" at bounding box center [356, 320] width 13 height 13
radio input "true"
click at [525, 395] on div "Question 07/12 A team analyzing school-wide data may include... the principal a…" at bounding box center [549, 268] width 425 height 466
click at [526, 415] on button "SUBMIT" at bounding box center [549, 410] width 107 height 25
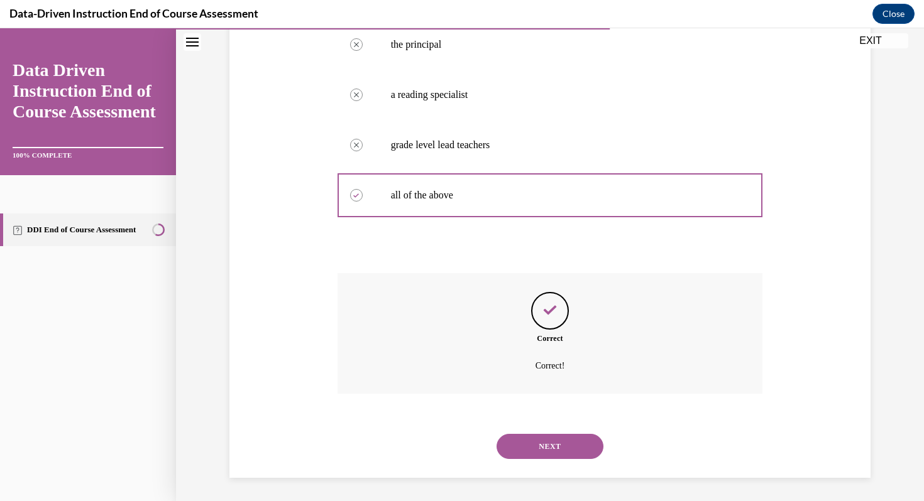
scroll to position [266, 0]
click at [532, 449] on button "NEXT" at bounding box center [549, 444] width 107 height 25
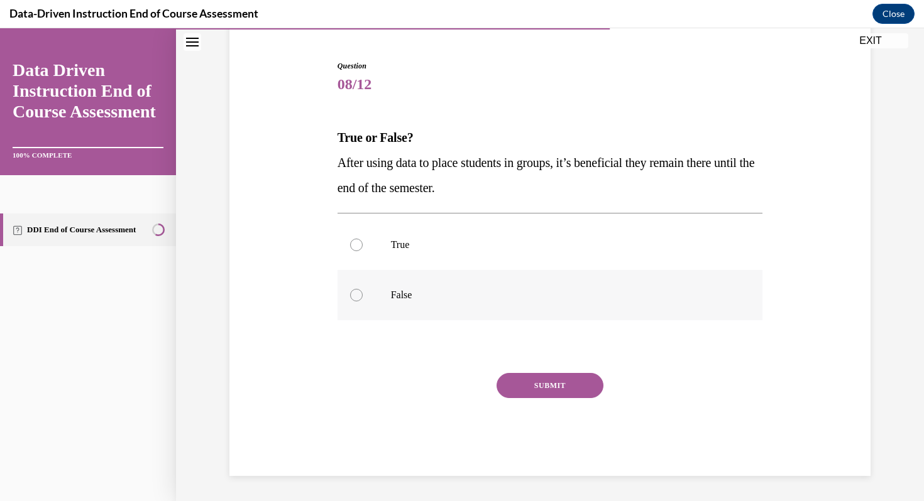
click at [407, 307] on label "False" at bounding box center [549, 295] width 425 height 50
click at [363, 302] on input "False" at bounding box center [356, 295] width 13 height 13
radio input "true"
click at [545, 407] on div "SUBMIT" at bounding box center [549, 404] width 425 height 63
click at [544, 385] on button "SUBMIT" at bounding box center [549, 385] width 107 height 25
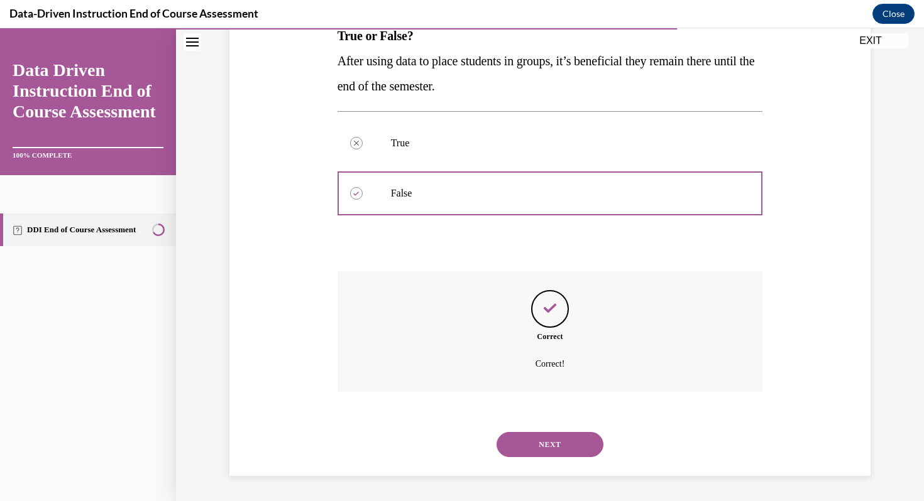
click at [553, 436] on button "NEXT" at bounding box center [549, 444] width 107 height 25
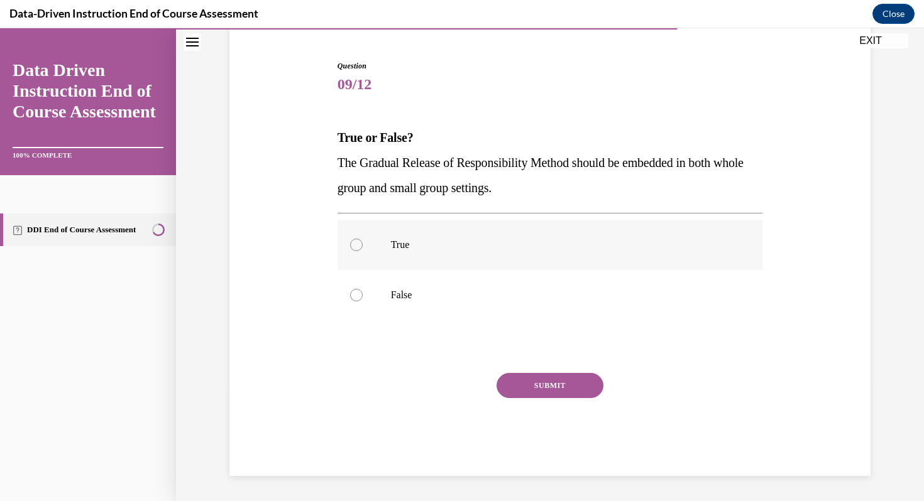
click at [418, 249] on p "True" at bounding box center [561, 245] width 341 height 13
click at [363, 249] on input "True" at bounding box center [356, 245] width 13 height 13
radio input "true"
click at [519, 378] on button "SUBMIT" at bounding box center [549, 385] width 107 height 25
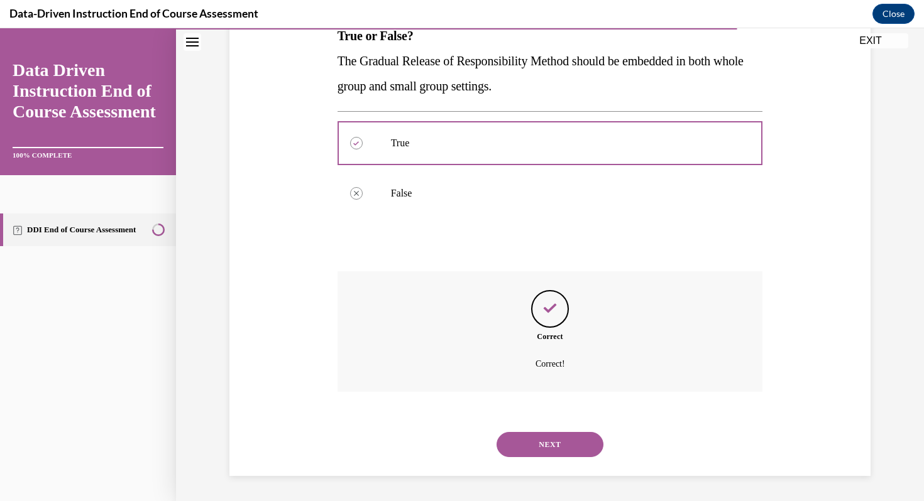
click at [526, 451] on button "NEXT" at bounding box center [549, 444] width 107 height 25
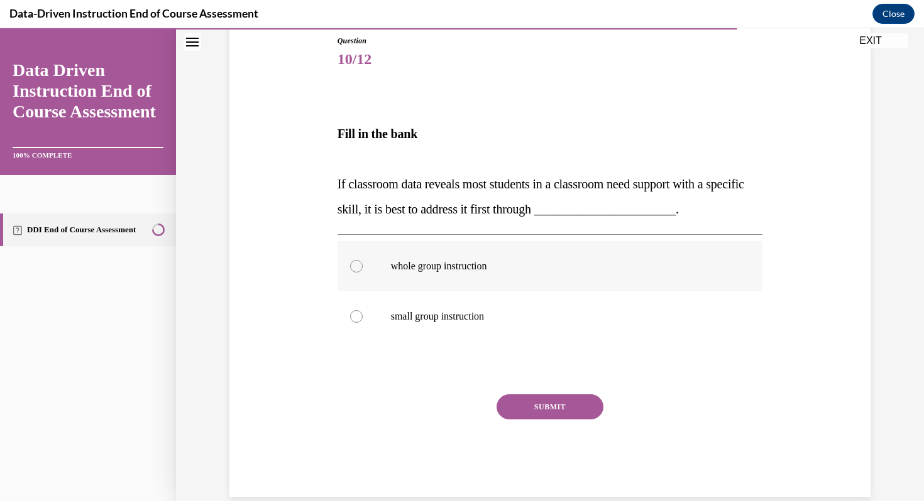
click at [484, 273] on label "whole group instruction" at bounding box center [549, 266] width 425 height 50
click at [363, 273] on input "whole group instruction" at bounding box center [356, 266] width 13 height 13
radio input "true"
click at [534, 403] on button "SUBMIT" at bounding box center [549, 407] width 107 height 25
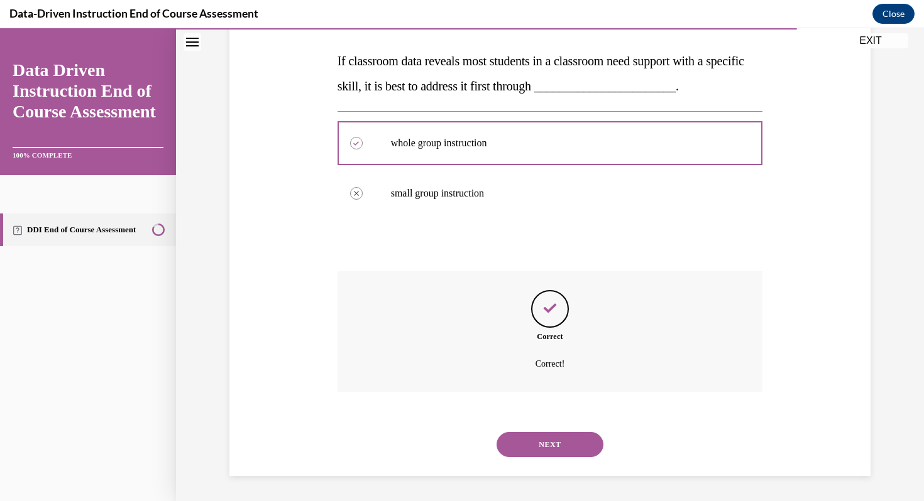
click at [549, 437] on button "NEXT" at bounding box center [549, 444] width 107 height 25
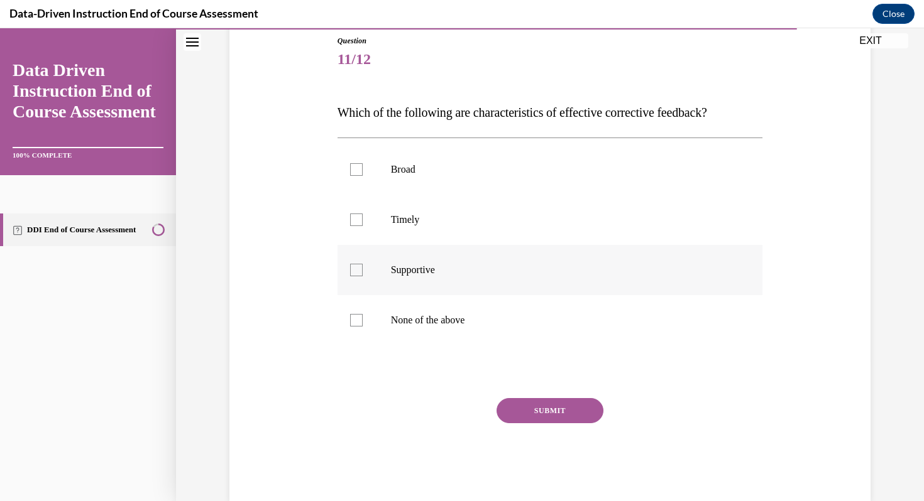
click at [560, 264] on p "Supportive" at bounding box center [561, 270] width 341 height 13
click at [363, 264] on input "Supportive" at bounding box center [356, 270] width 13 height 13
checkbox input "true"
click at [565, 414] on button "SUBMIT" at bounding box center [549, 410] width 107 height 25
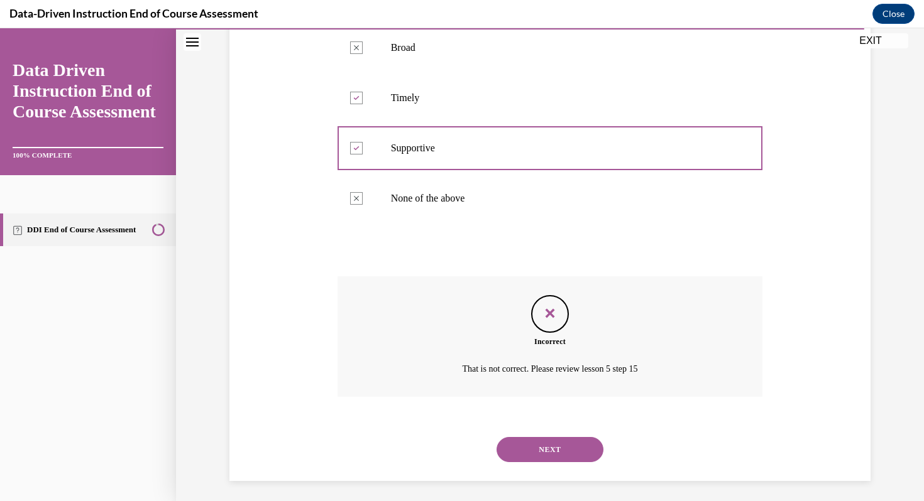
scroll to position [266, 0]
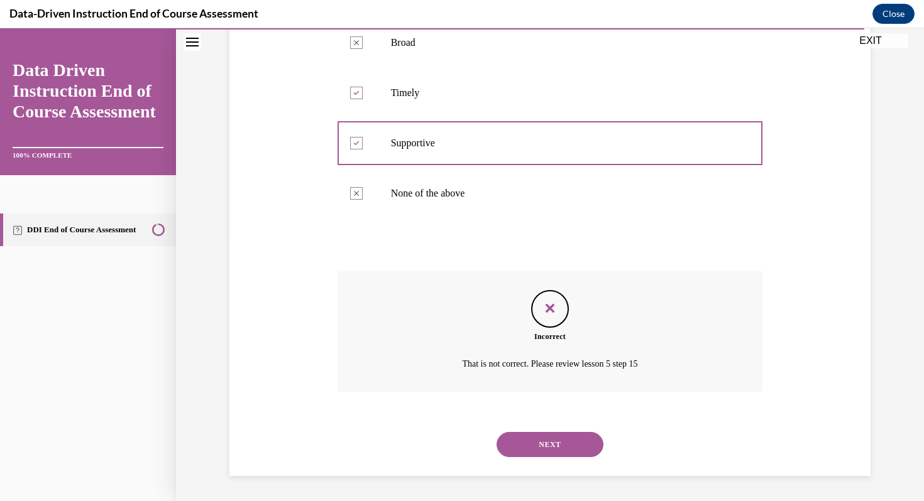
click at [571, 442] on button "NEXT" at bounding box center [549, 444] width 107 height 25
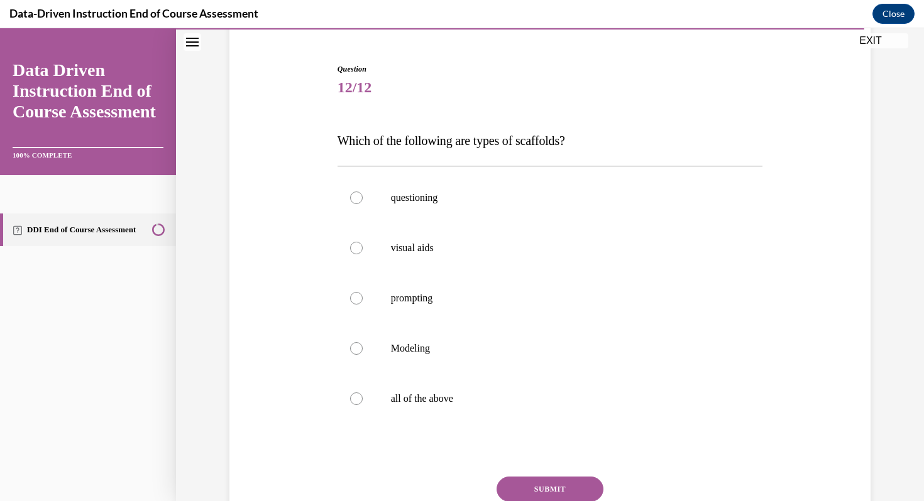
scroll to position [114, 0]
click at [436, 398] on p "all of the above" at bounding box center [561, 396] width 341 height 13
click at [363, 398] on input "all of the above" at bounding box center [356, 396] width 13 height 13
radio input "true"
click at [568, 496] on button "SUBMIT" at bounding box center [549, 486] width 107 height 25
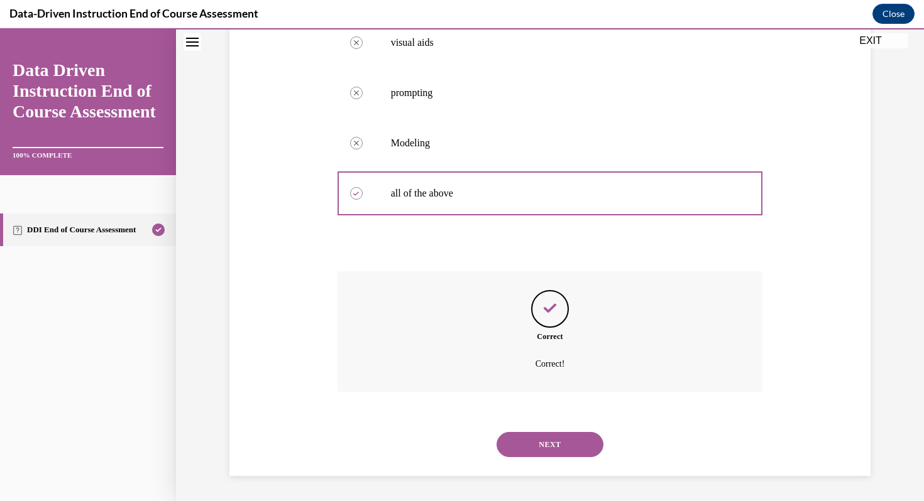
click at [559, 451] on button "NEXT" at bounding box center [549, 444] width 107 height 25
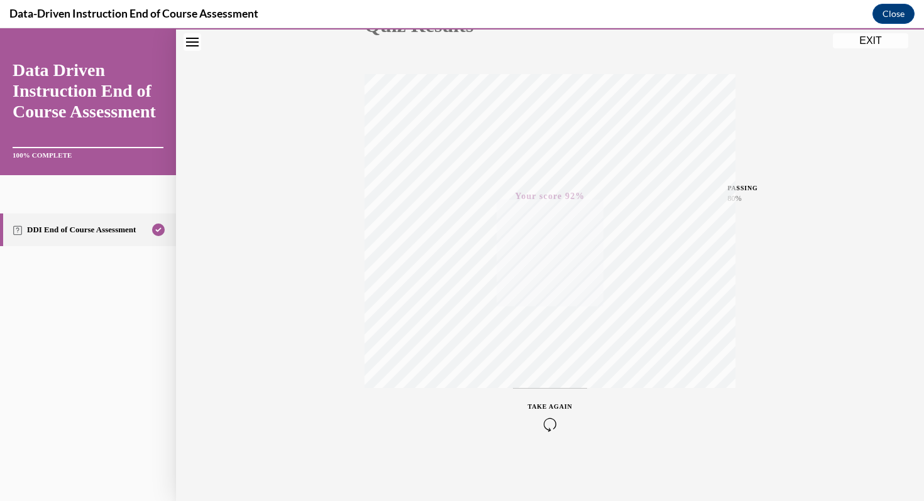
scroll to position [0, 0]
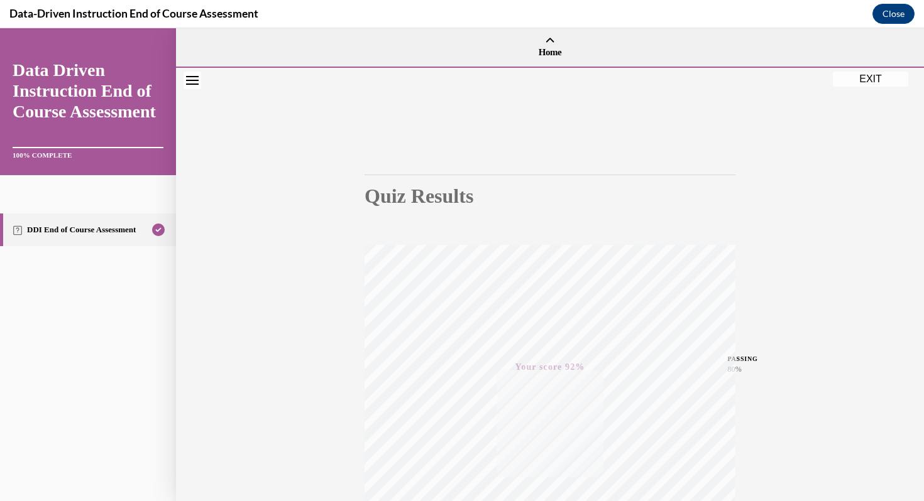
click at [869, 79] on button "EXIT" at bounding box center [870, 79] width 75 height 15
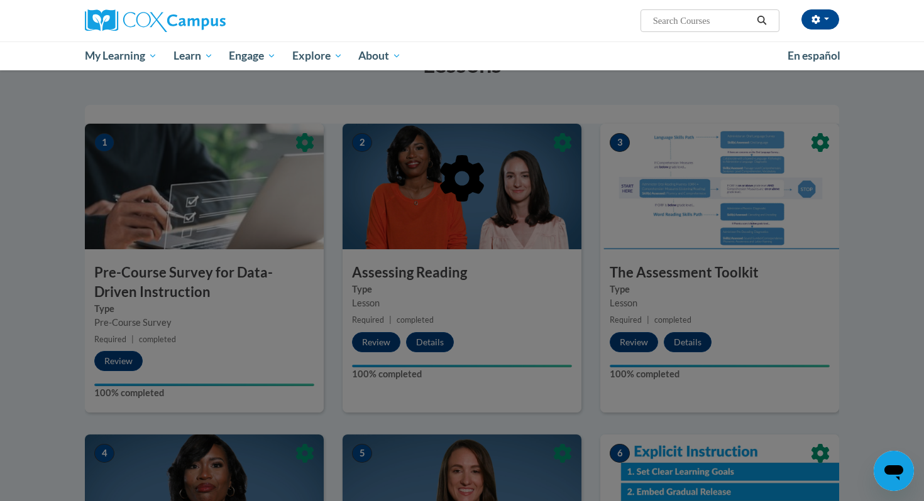
scroll to position [216, 0]
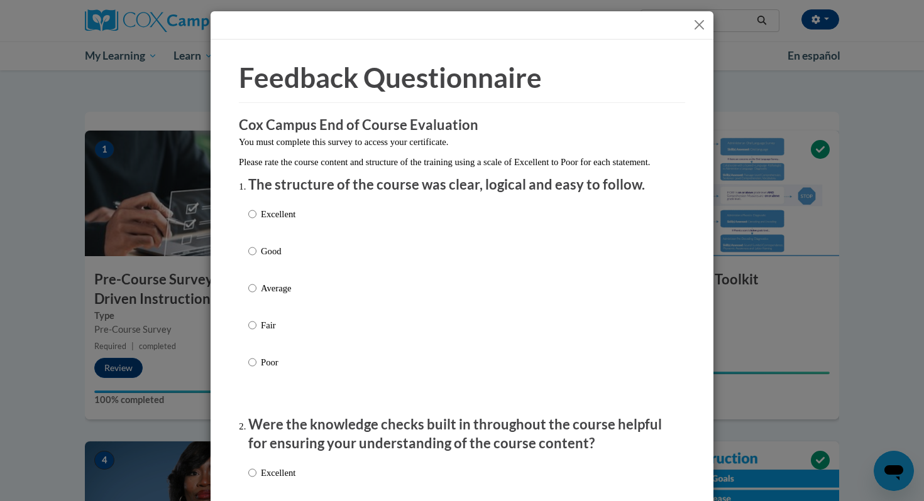
click at [270, 221] on p "Excellent" at bounding box center [278, 214] width 35 height 14
click at [256, 221] on input "Excellent" at bounding box center [252, 214] width 8 height 14
radio input "true"
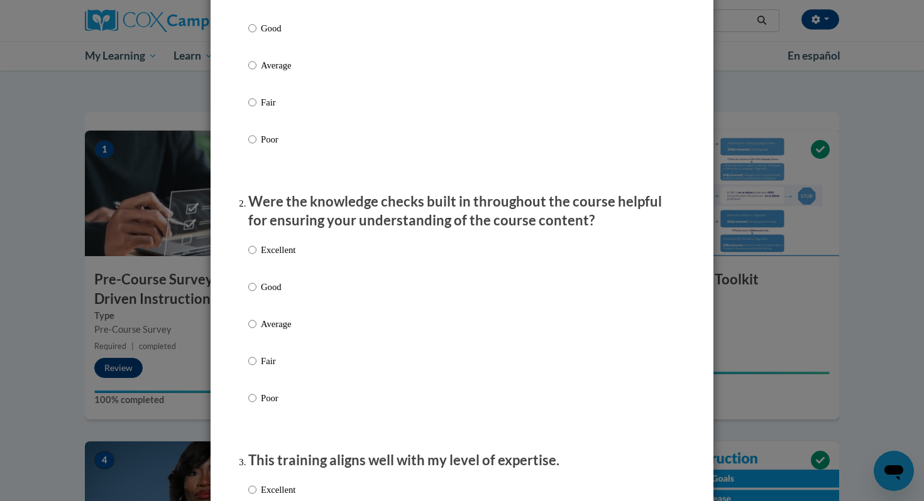
scroll to position [234, 0]
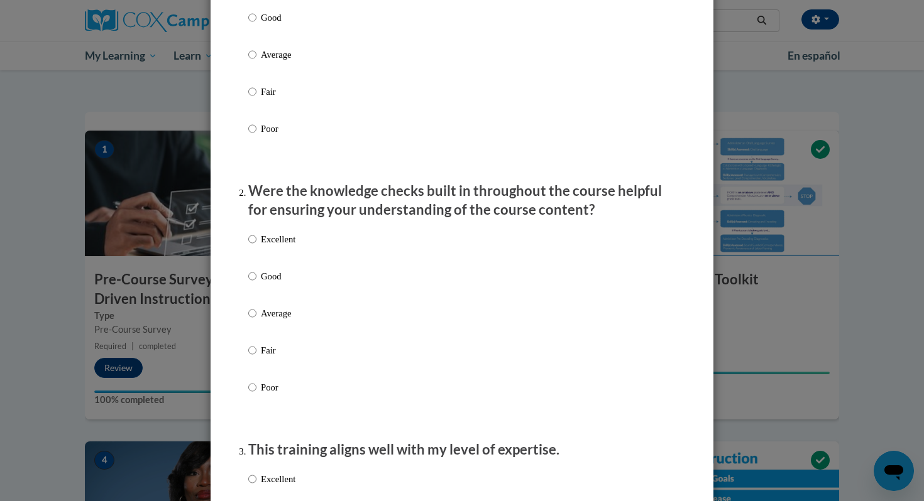
click at [264, 246] on p "Excellent" at bounding box center [278, 239] width 35 height 14
click at [256, 246] on input "Excellent" at bounding box center [252, 239] width 8 height 14
radio input "true"
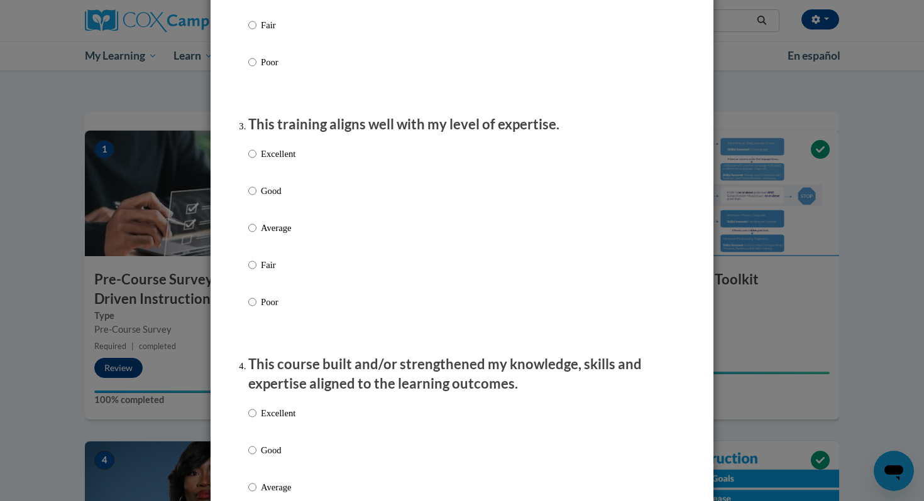
scroll to position [589, 0]
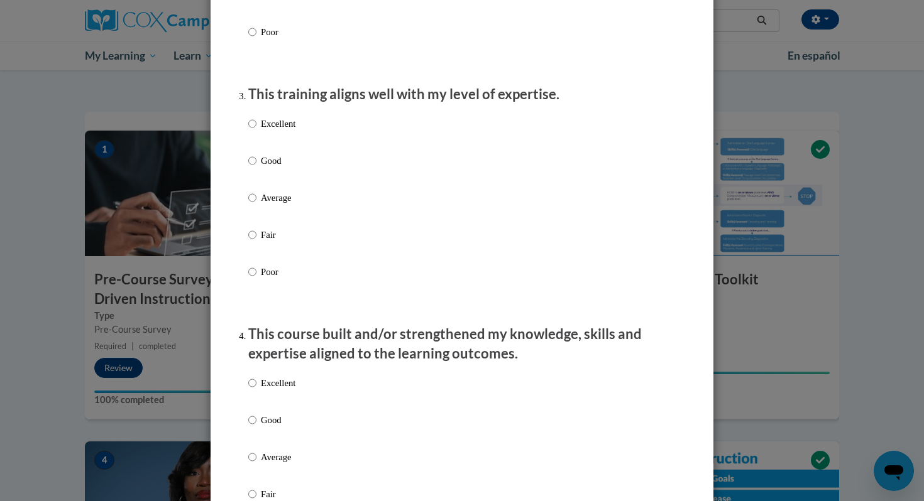
click at [283, 145] on label "Excellent" at bounding box center [271, 134] width 47 height 34
click at [256, 131] on input "Excellent" at bounding box center [252, 124] width 8 height 14
radio input "true"
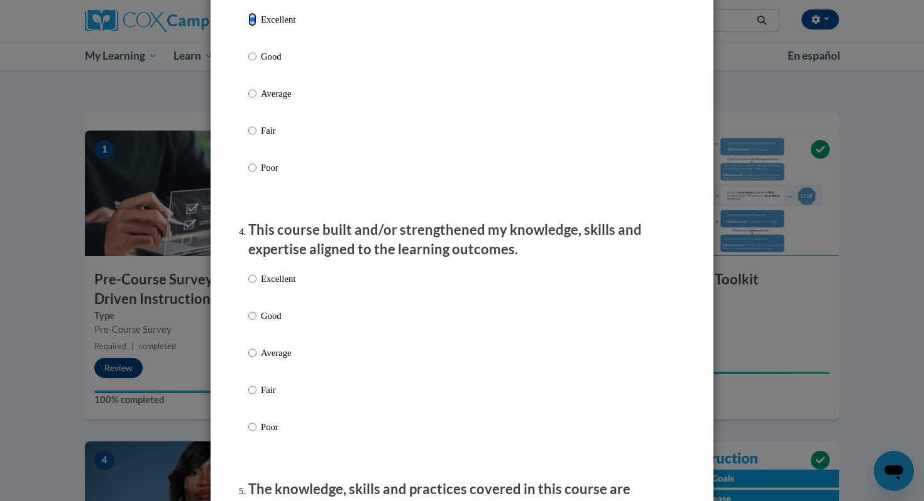
scroll to position [717, 0]
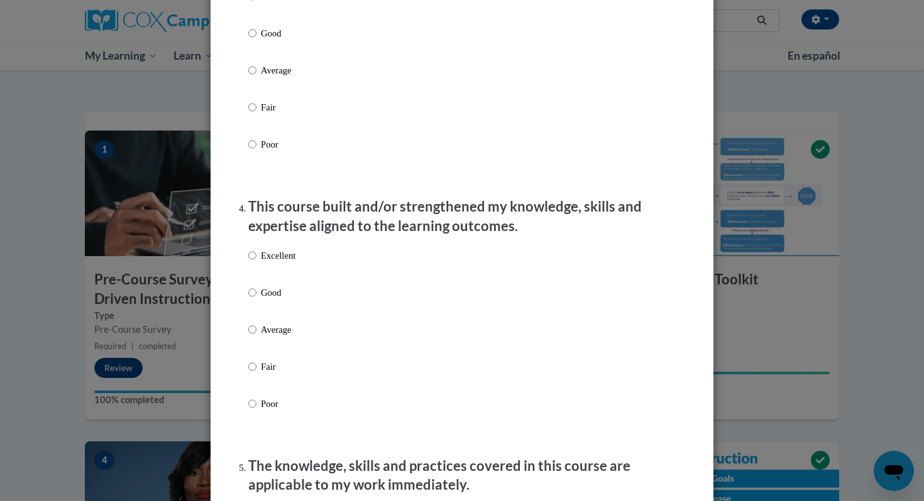
click at [277, 277] on label "Excellent" at bounding box center [271, 266] width 47 height 34
click at [256, 263] on input "Excellent" at bounding box center [252, 256] width 8 height 14
radio input "true"
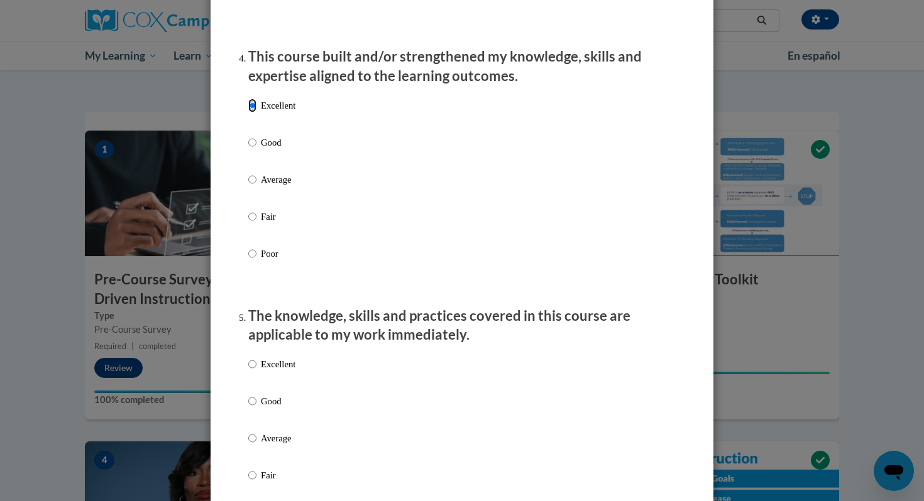
scroll to position [868, 0]
click at [275, 371] on p "Excellent" at bounding box center [278, 364] width 35 height 14
click at [256, 371] on input "Excellent" at bounding box center [252, 364] width 8 height 14
radio input "true"
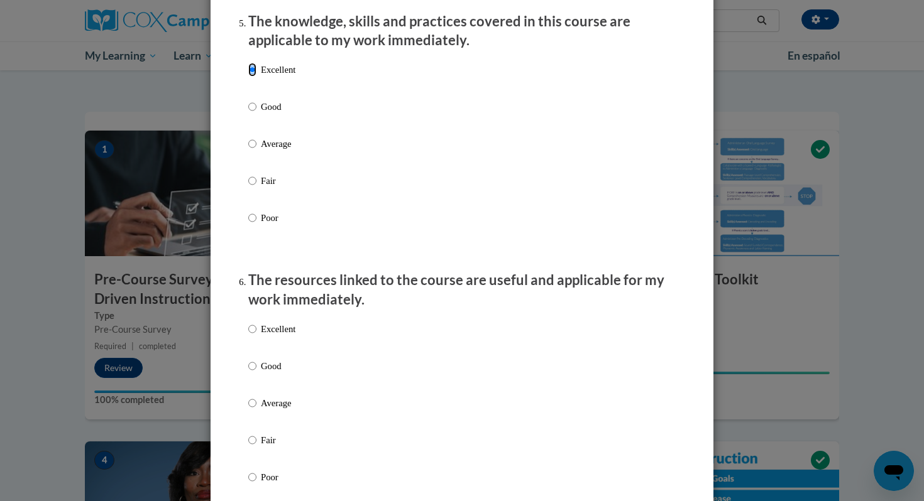
scroll to position [1179, 0]
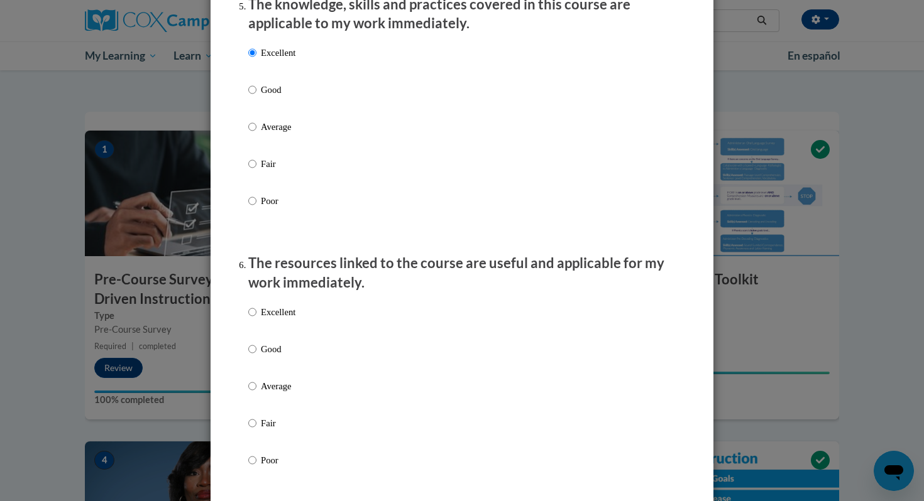
click at [271, 311] on div "Excellent Good Average Fair Poor" at bounding box center [271, 396] width 47 height 195
click at [270, 319] on p "Excellent" at bounding box center [278, 312] width 35 height 14
click at [256, 319] on input "Excellent" at bounding box center [252, 312] width 8 height 14
radio input "true"
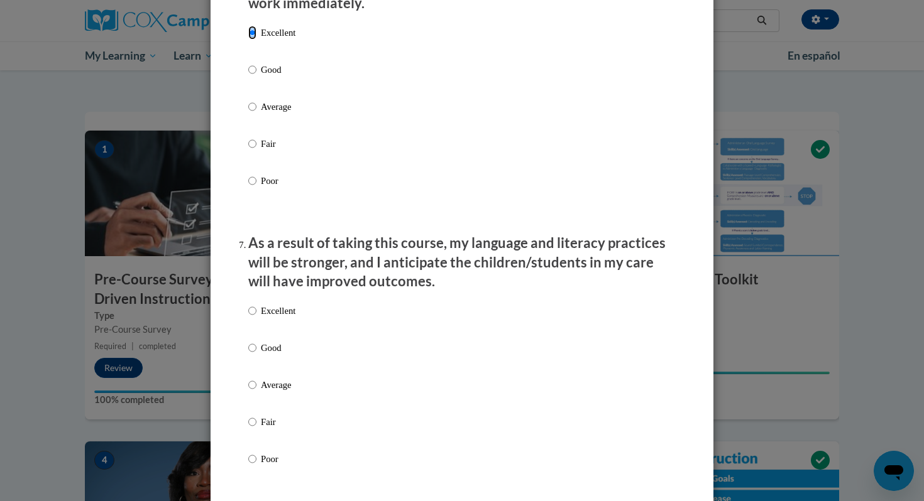
scroll to position [1471, 0]
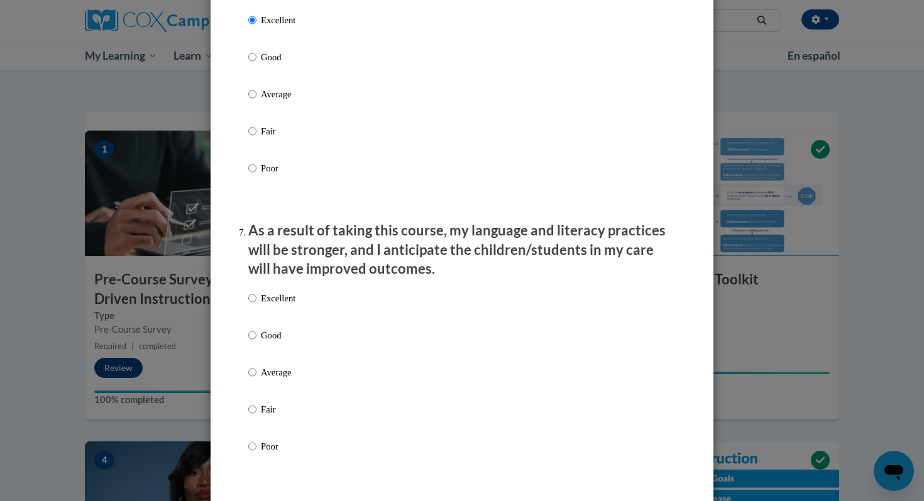
click at [270, 325] on label "Excellent" at bounding box center [271, 309] width 47 height 34
click at [256, 305] on input "Excellent" at bounding box center [252, 299] width 8 height 14
radio input "true"
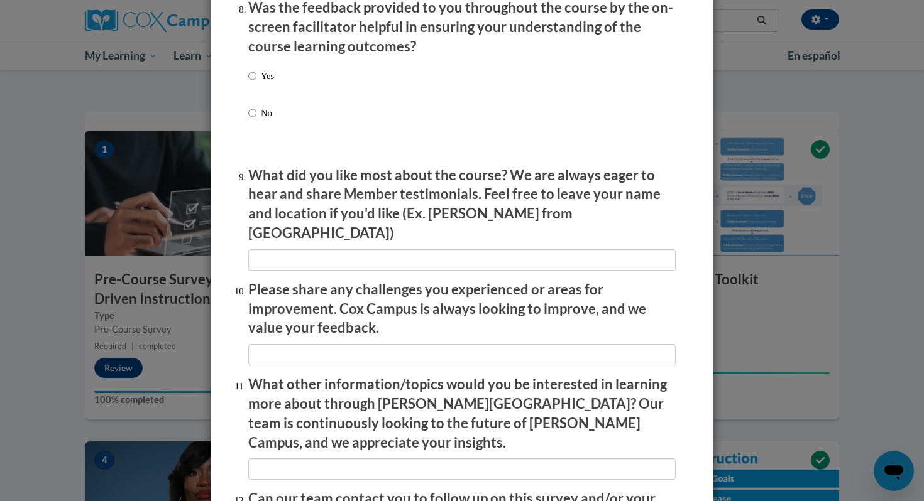
scroll to position [1967, 0]
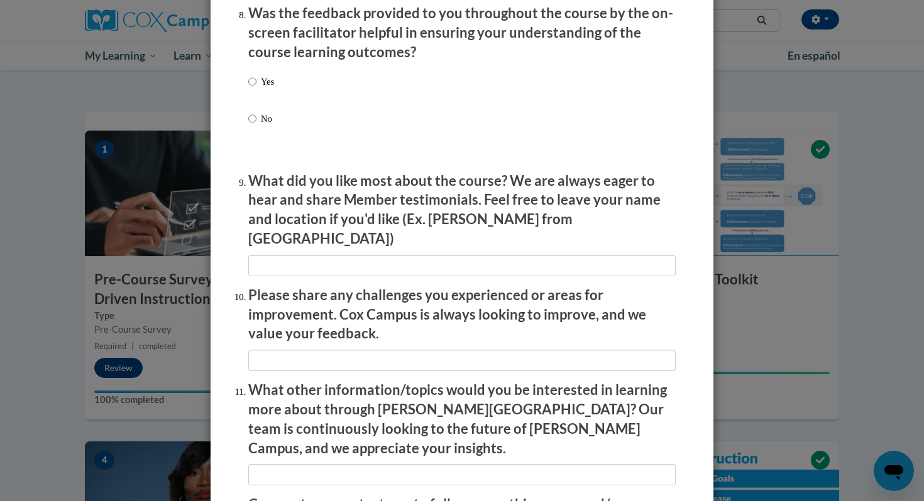
click at [263, 89] on p "Yes" at bounding box center [267, 82] width 13 height 14
click at [256, 89] on input "Yes" at bounding box center [252, 82] width 8 height 14
radio input "true"
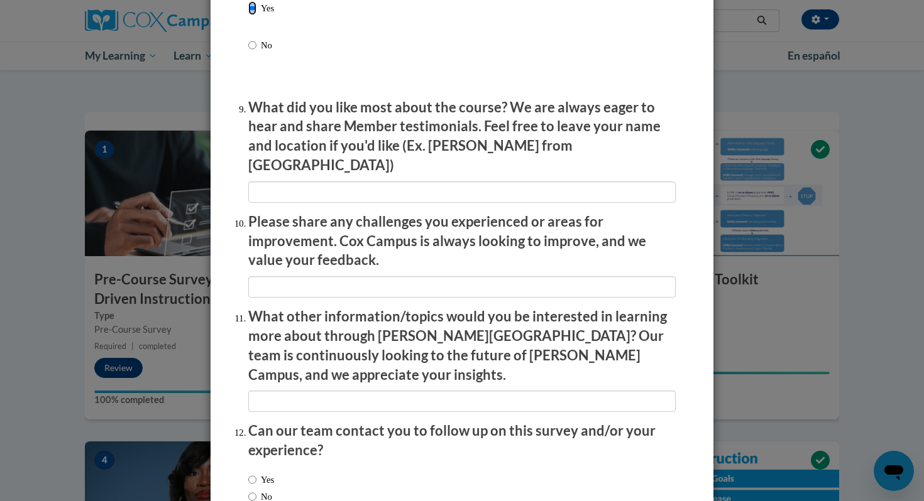
scroll to position [2112, 0]
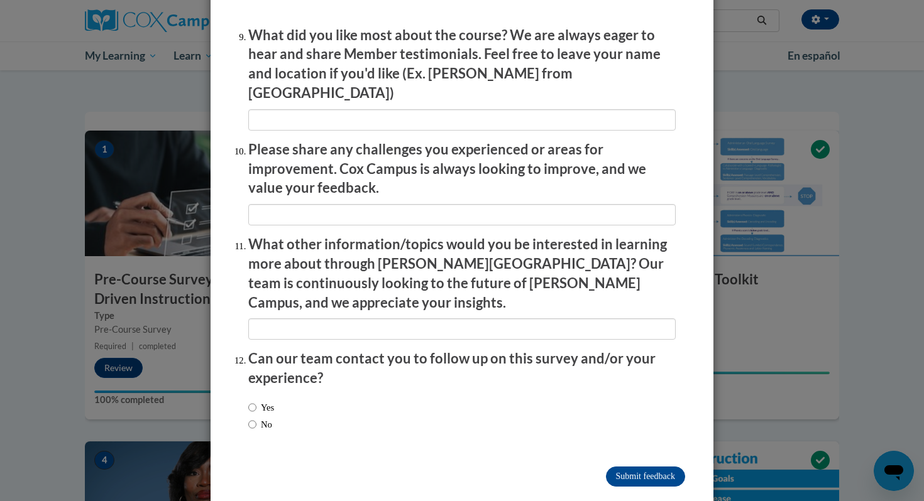
click at [268, 401] on label "Yes" at bounding box center [261, 408] width 26 height 14
click at [256, 401] on input "Yes" at bounding box center [252, 408] width 8 height 14
radio input "true"
click at [620, 467] on input "Submit feedback" at bounding box center [645, 477] width 79 height 20
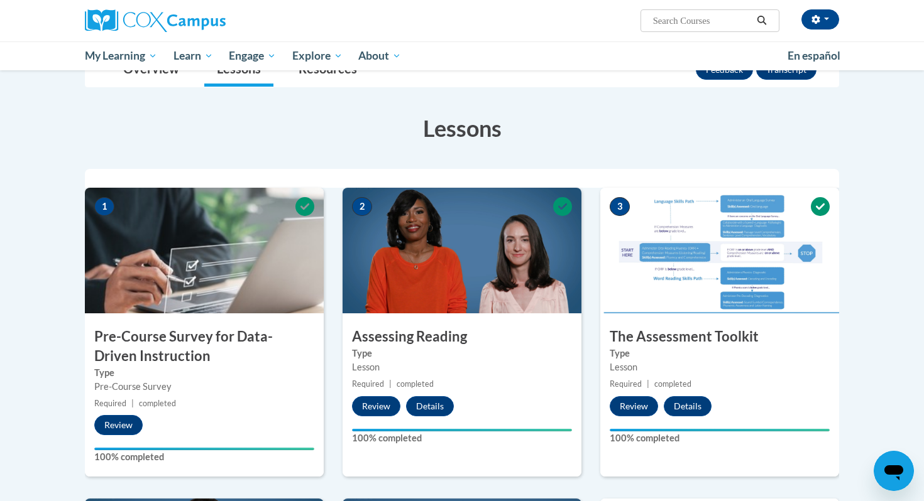
scroll to position [0, 0]
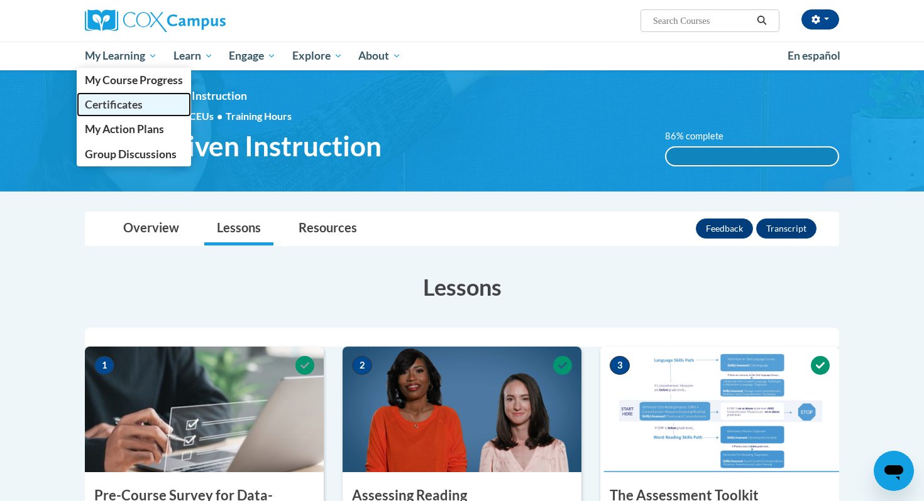
click at [134, 107] on span "Certificates" at bounding box center [114, 104] width 58 height 13
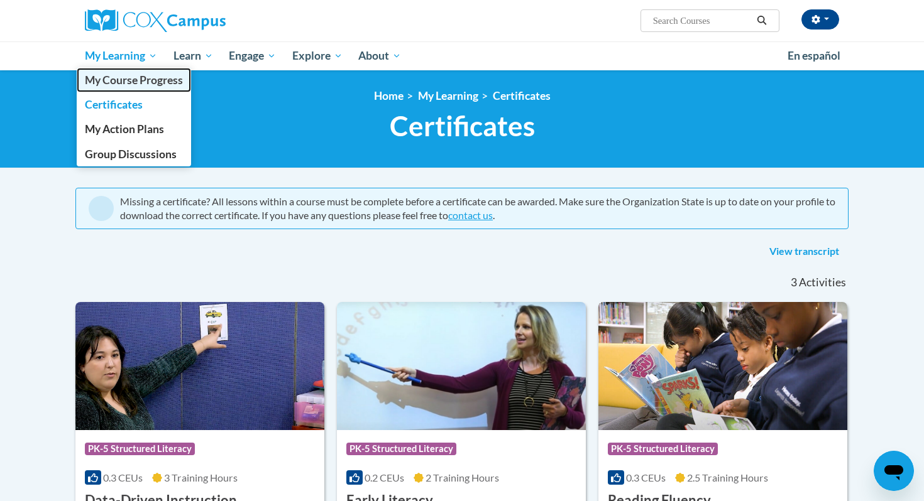
click at [143, 79] on span "My Course Progress" at bounding box center [134, 80] width 98 height 13
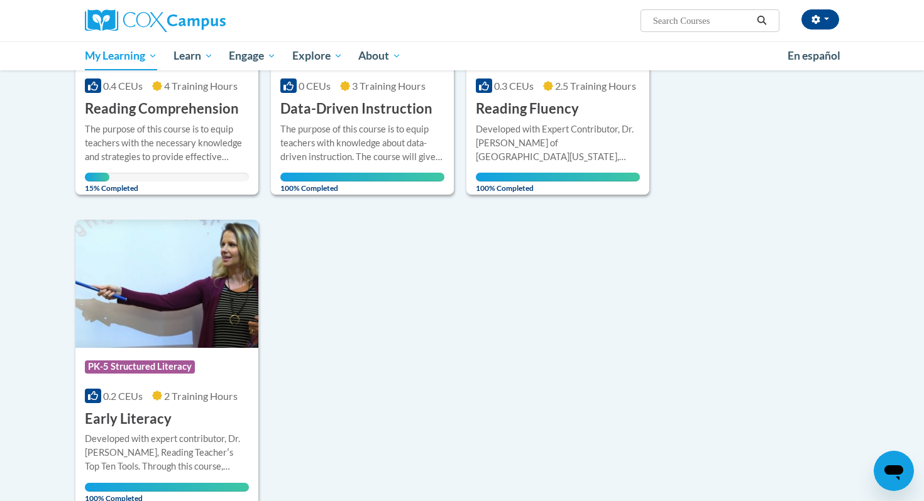
scroll to position [292, 0]
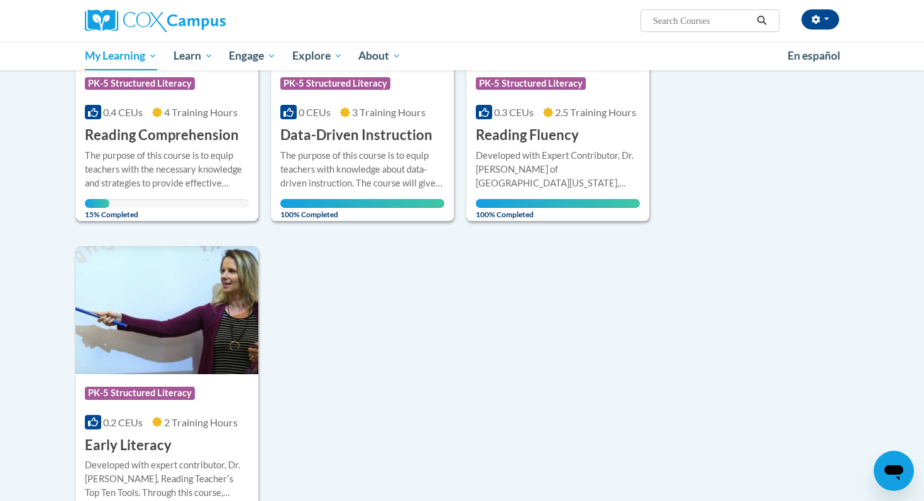
click at [234, 121] on div "Course Category: PK-5 Structured Literacy 0.4 CEUs 4 Training Hours COURSE Read…" at bounding box center [166, 105] width 183 height 80
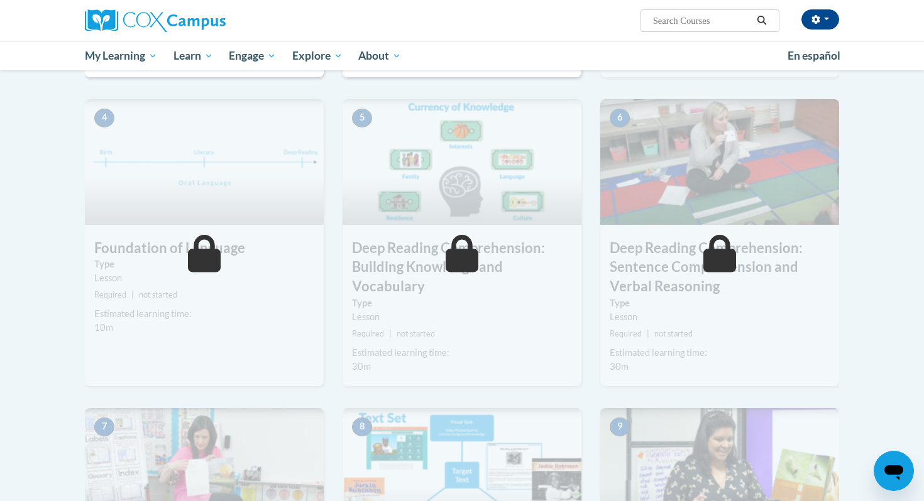
scroll to position [508, 0]
